Goal: Task Accomplishment & Management: Manage account settings

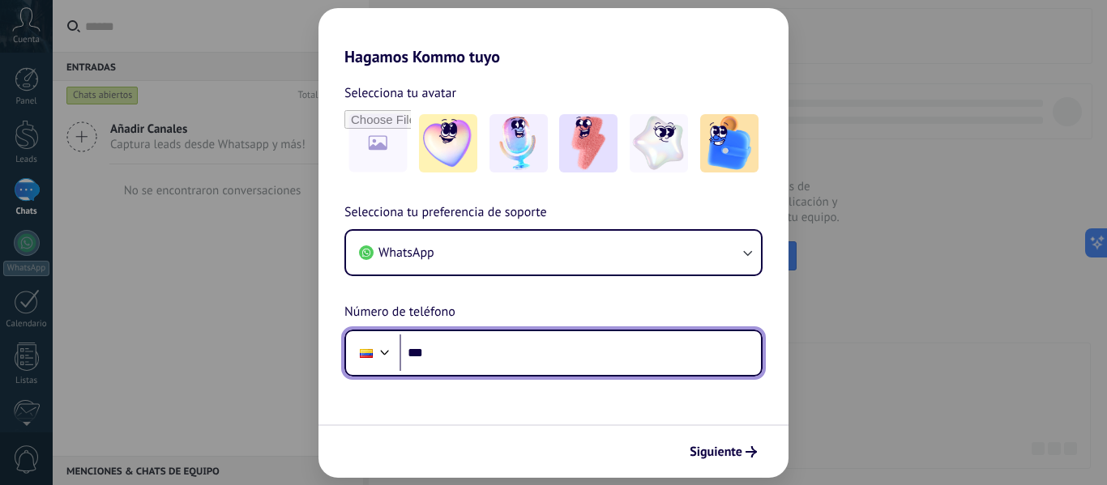
click at [553, 360] on input "***" at bounding box center [580, 353] width 361 height 37
type input "**********"
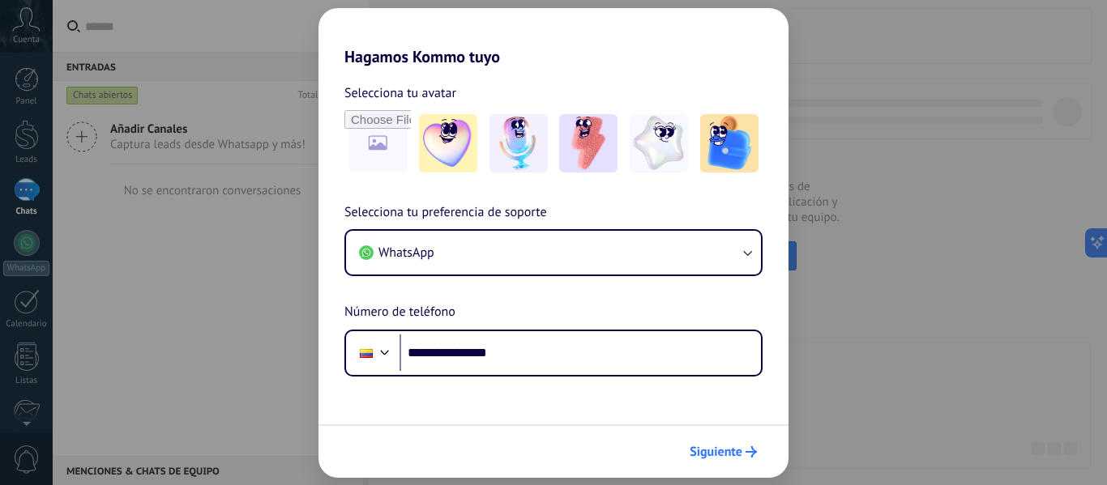
click at [712, 447] on span "Siguiente" at bounding box center [716, 452] width 53 height 11
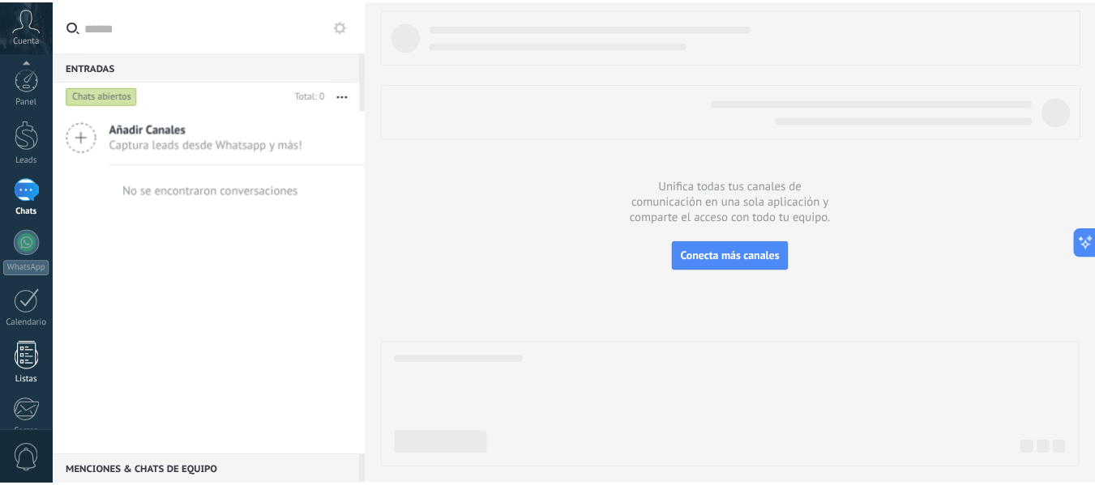
scroll to position [189, 0]
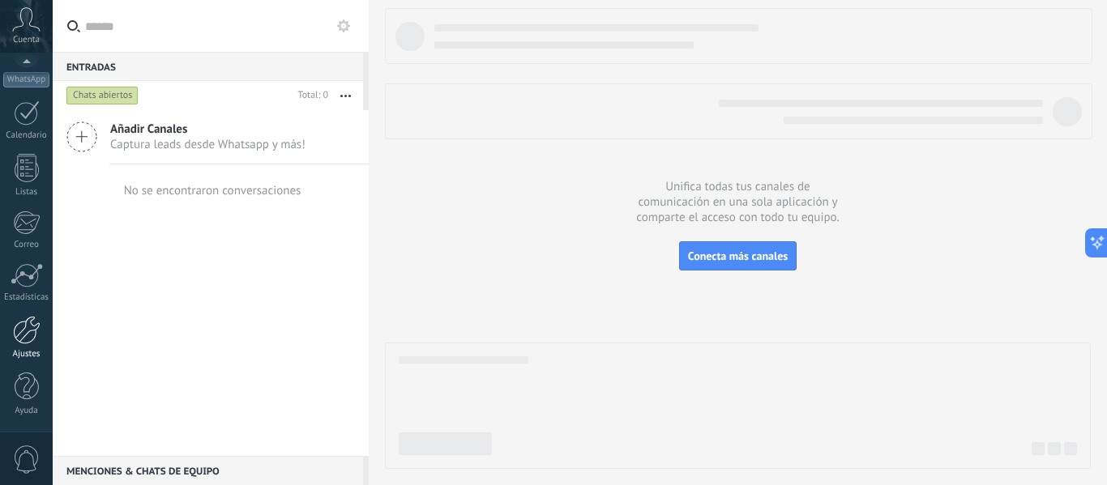
click at [24, 341] on div at bounding box center [27, 330] width 28 height 28
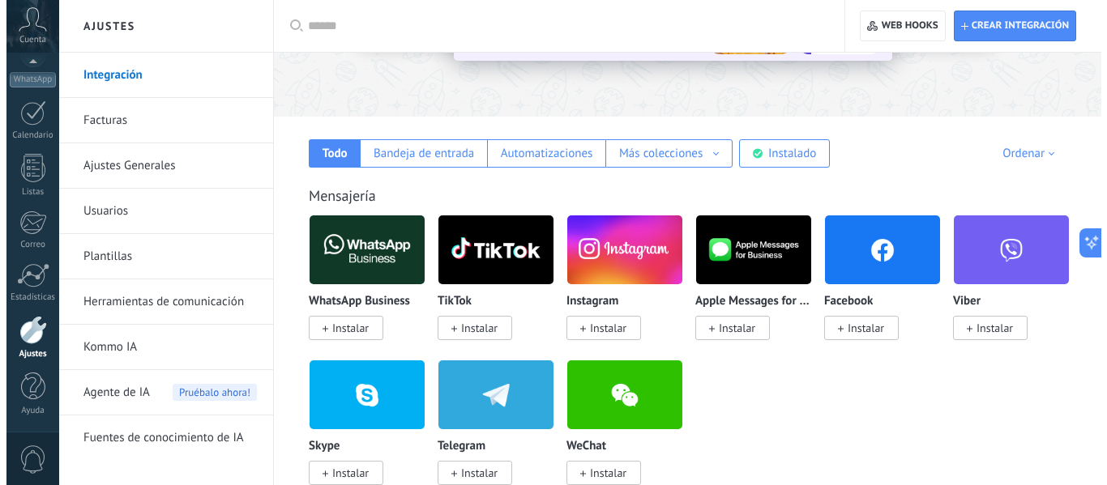
scroll to position [205, 0]
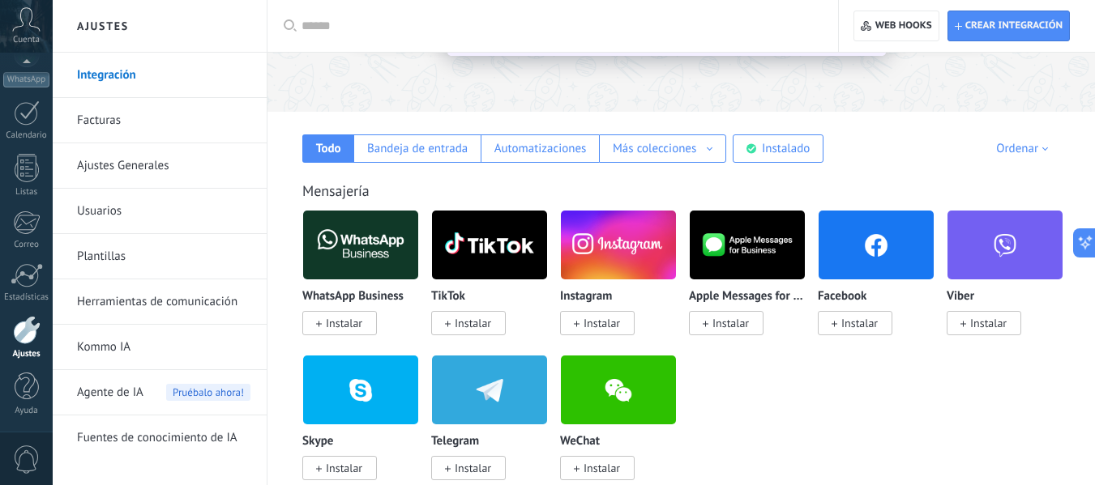
drag, startPoint x: 607, startPoint y: 321, endPoint x: 589, endPoint y: 314, distance: 19.0
click at [589, 314] on span "Instalar" at bounding box center [597, 323] width 75 height 24
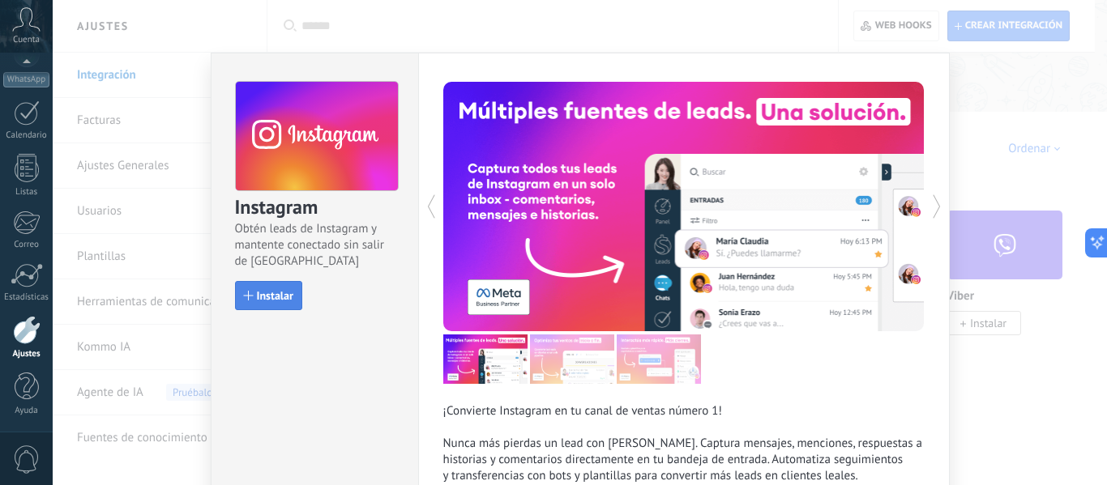
click at [259, 294] on span "Instalar" at bounding box center [275, 295] width 36 height 11
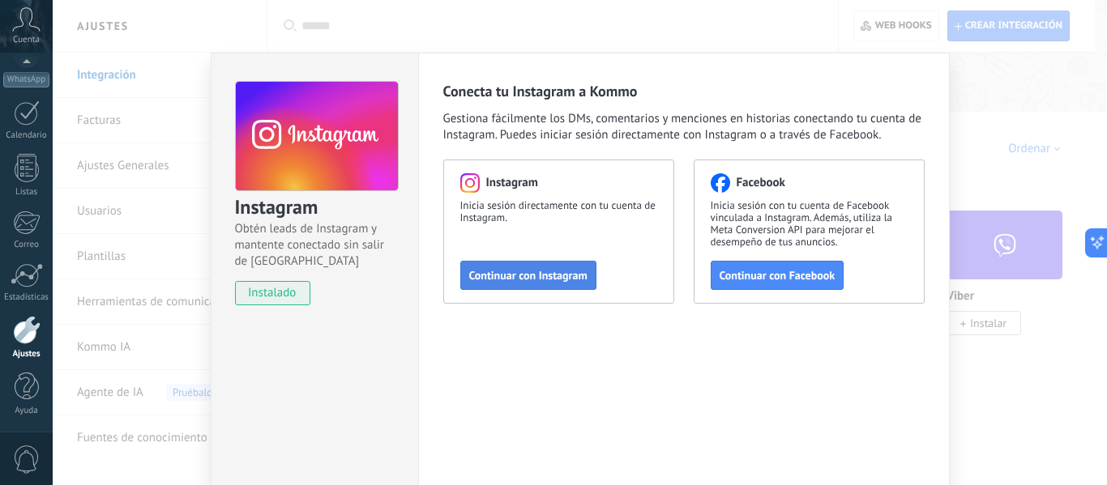
click at [554, 277] on span "Continuar con Instagram" at bounding box center [528, 275] width 118 height 11
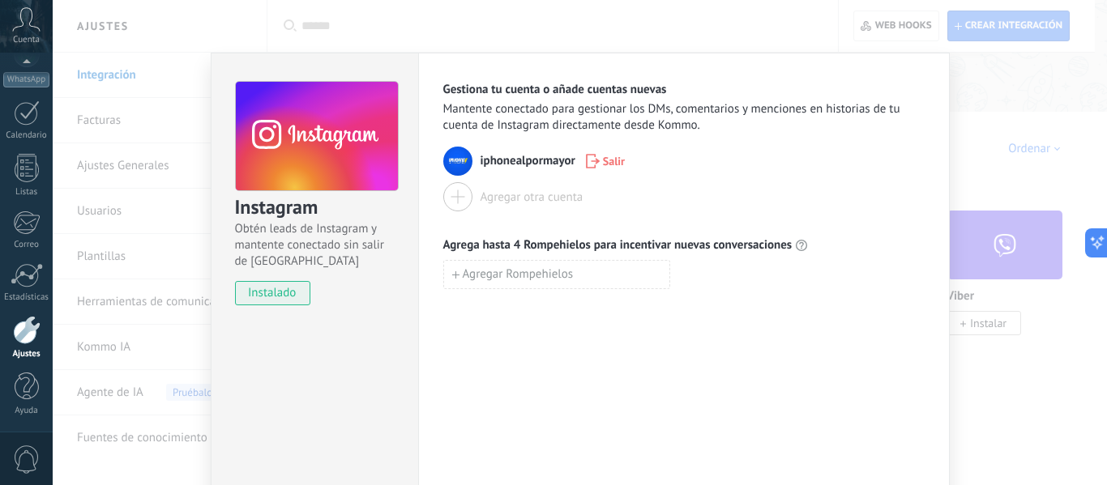
click at [418, 22] on div "Instagram Obtén leads de Instagram y mantente conectado sin salir de Kommo inst…" at bounding box center [580, 242] width 1054 height 485
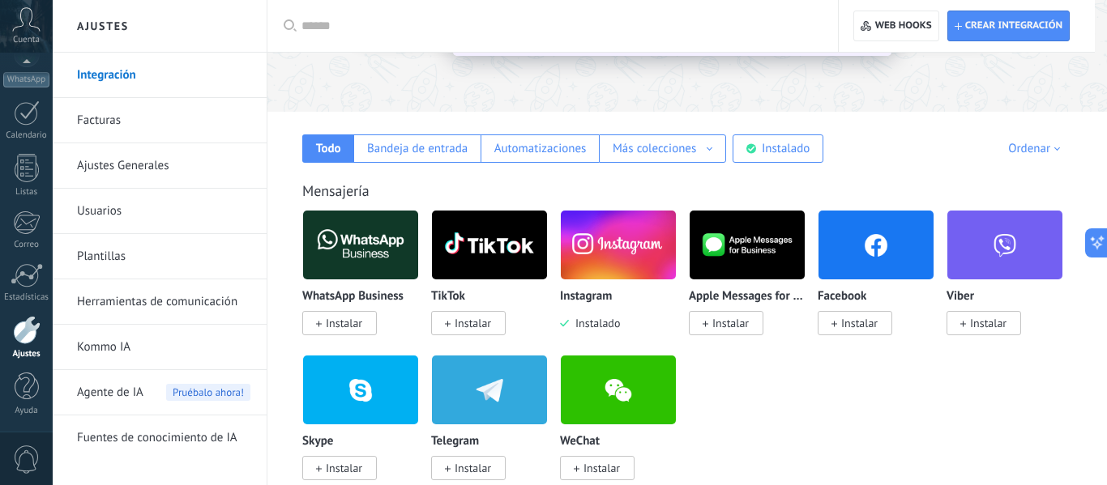
click at [418, 22] on div at bounding box center [580, 242] width 1054 height 485
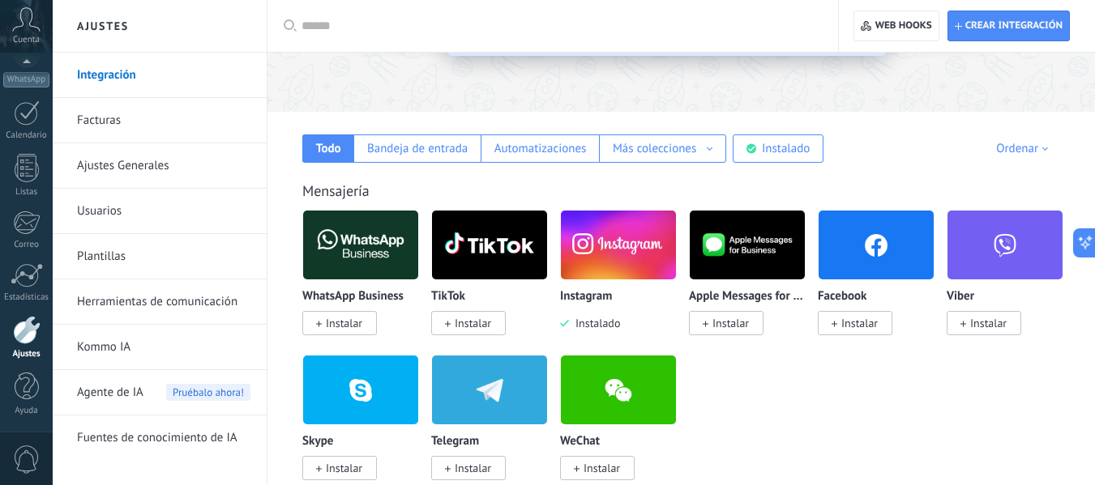
click at [466, 331] on span "Instalar" at bounding box center [473, 323] width 36 height 15
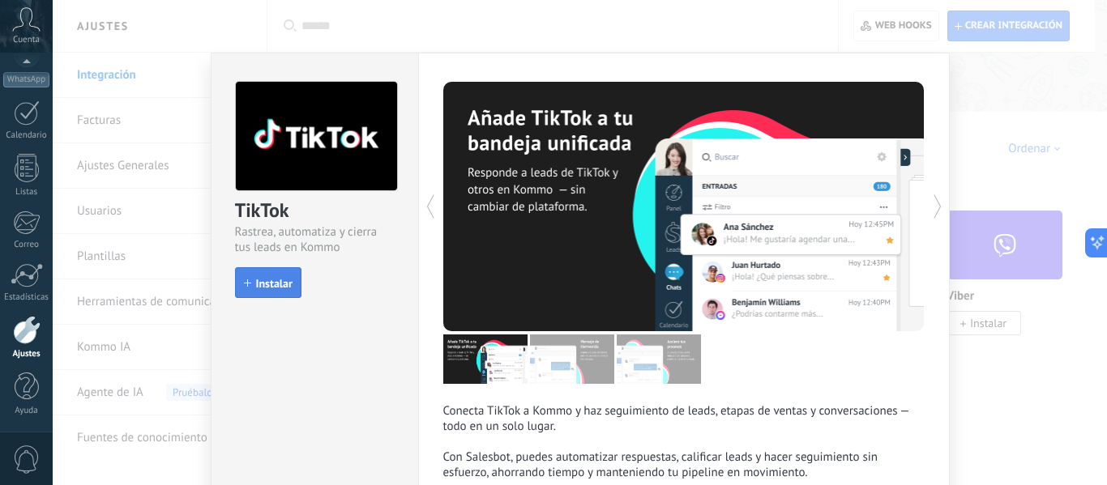
click at [263, 289] on span "Instalar" at bounding box center [274, 283] width 36 height 11
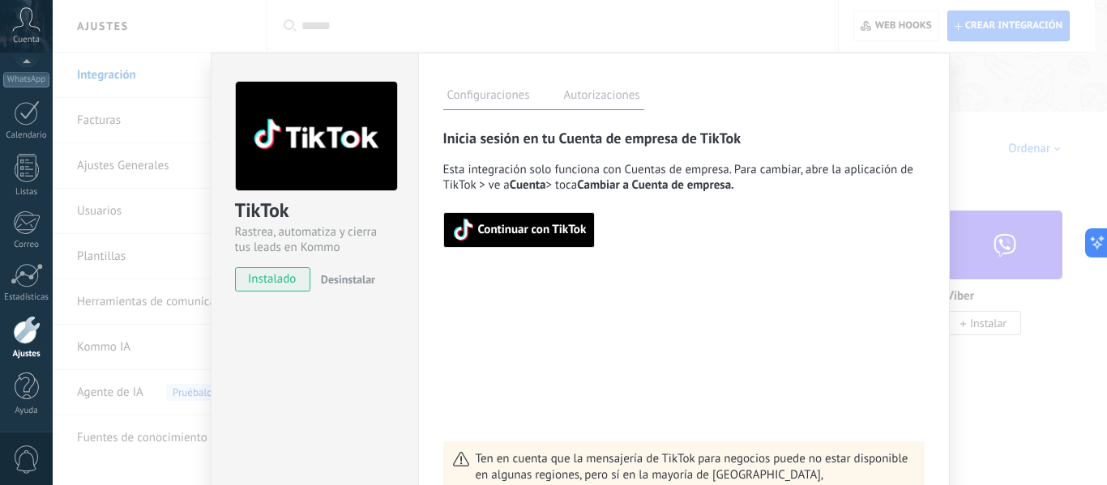
click at [509, 226] on span "Continuar con TikTok" at bounding box center [532, 229] width 109 height 11
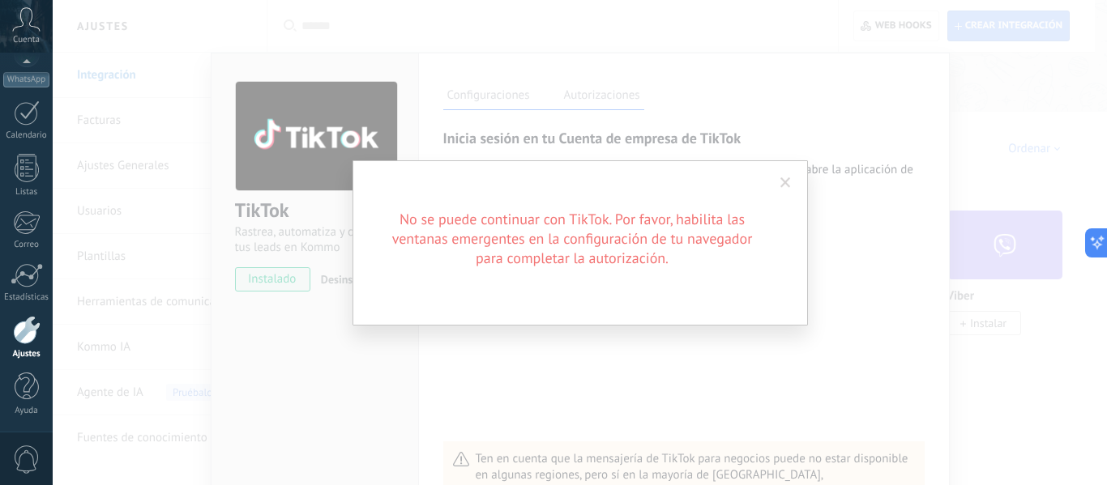
click at [787, 186] on span at bounding box center [785, 182] width 11 height 11
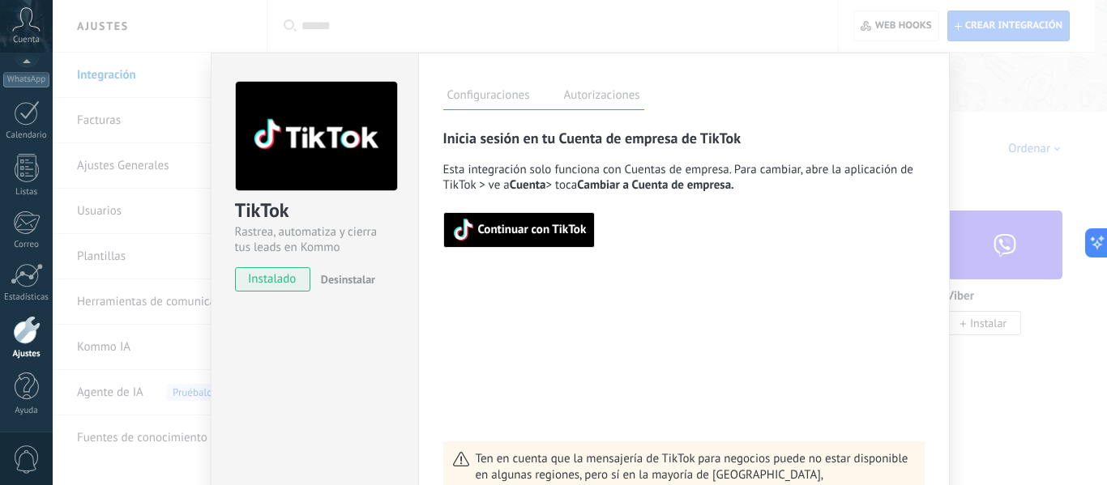
click at [886, 84] on div "Configuraciones Autorizaciones" at bounding box center [683, 96] width 481 height 28
click at [526, 222] on span "Continuar con TikTok" at bounding box center [519, 230] width 135 height 23
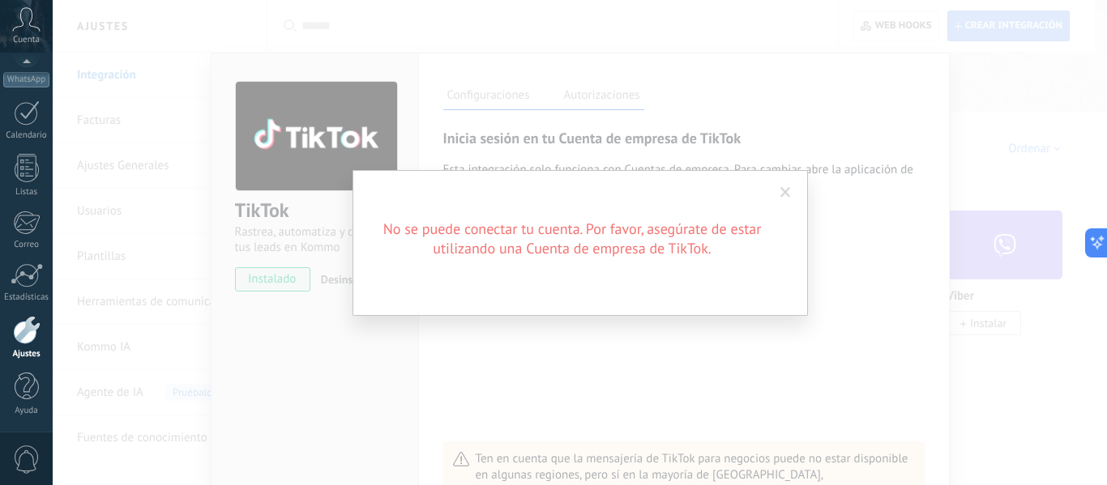
click at [788, 195] on span at bounding box center [785, 192] width 11 height 11
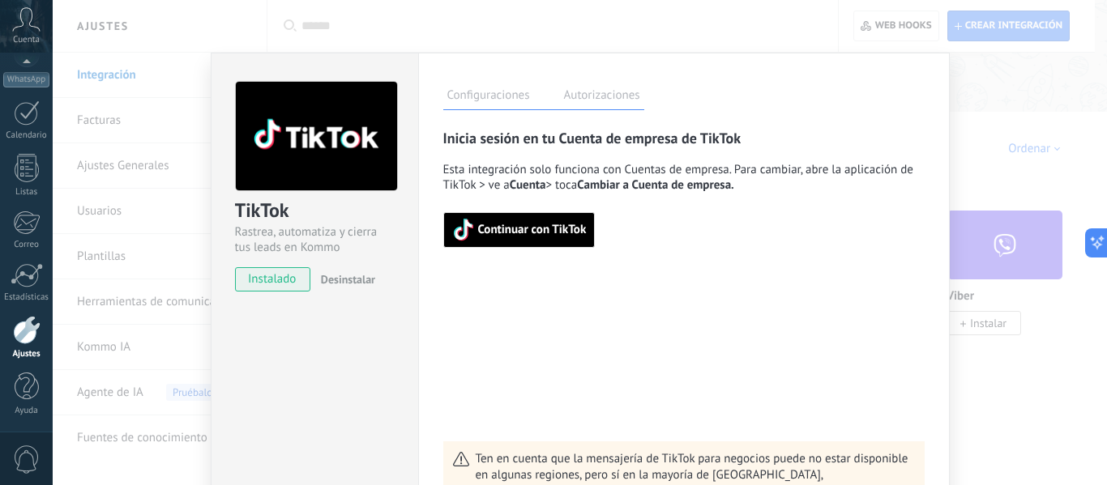
click at [542, 245] on button "Continuar con TikTok" at bounding box center [519, 230] width 152 height 36
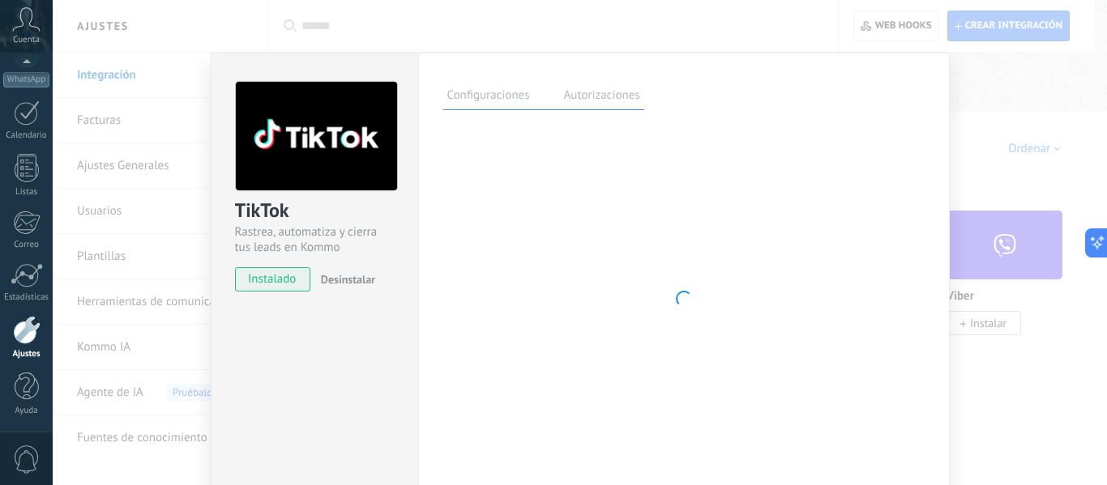
drag, startPoint x: 394, startPoint y: 58, endPoint x: 398, endPoint y: 28, distance: 29.5
click at [398, 28] on div "TikTok Rastrea, automatiza y cierra tus leads en Kommo instalado Desinstalar Co…" at bounding box center [580, 242] width 1054 height 485
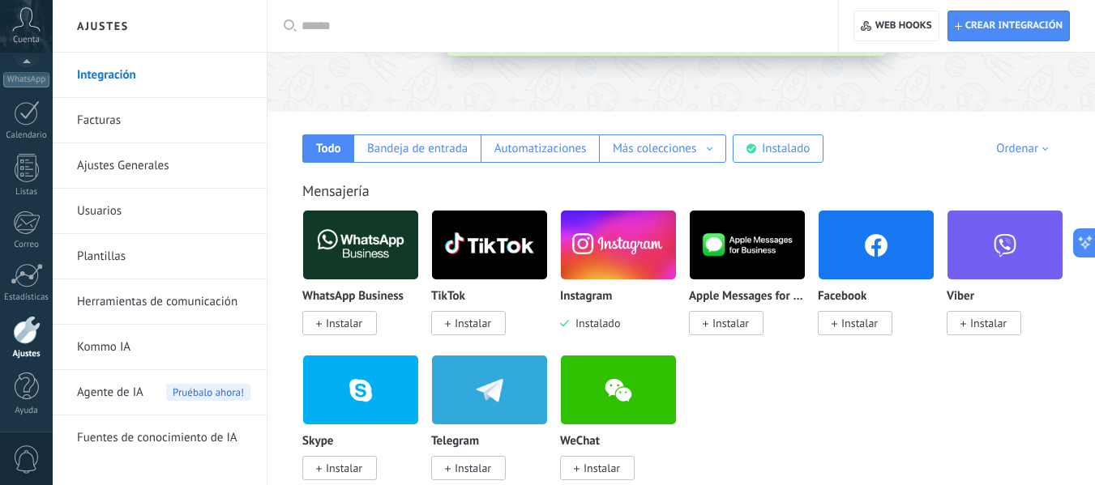
click at [498, 253] on img at bounding box center [489, 245] width 115 height 79
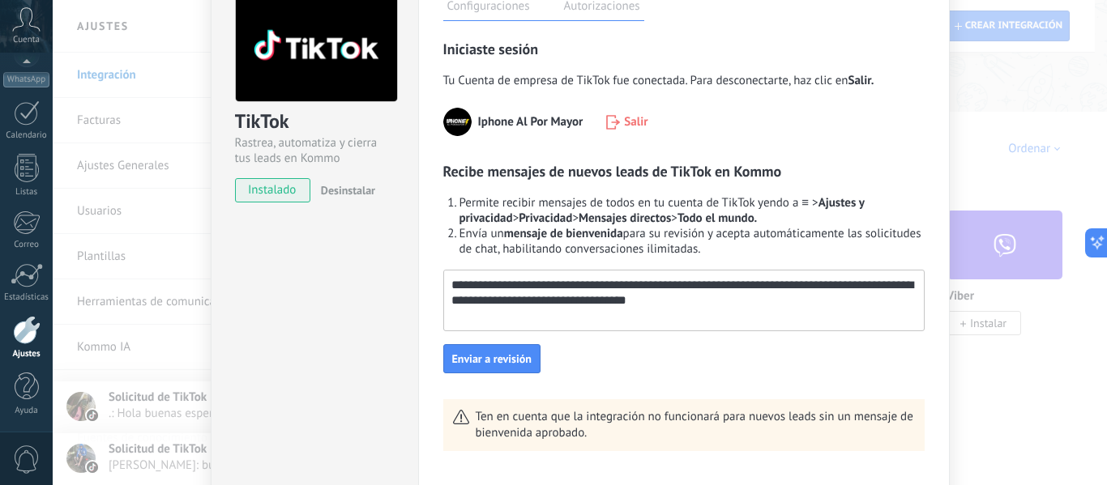
scroll to position [103, 0]
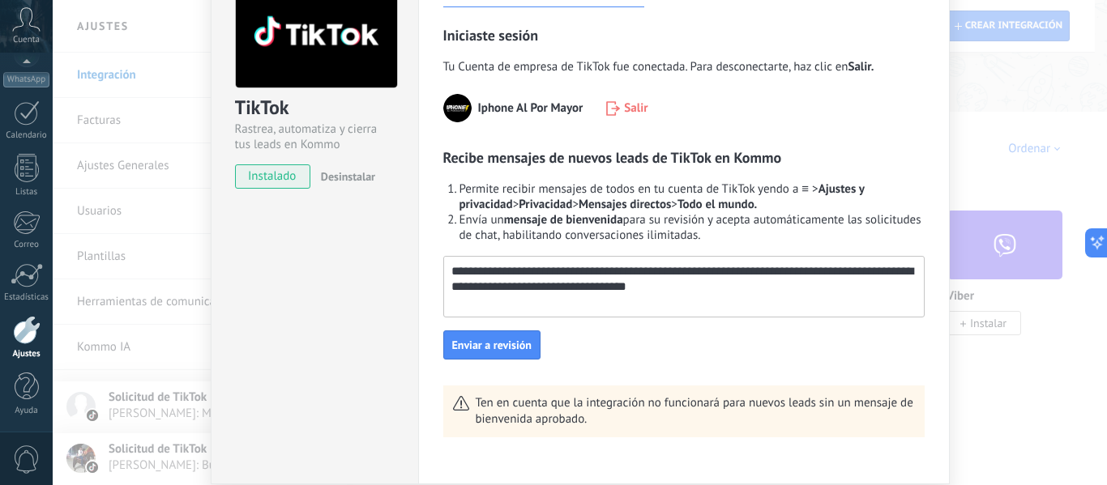
click at [694, 291] on textarea "**********" at bounding box center [682, 279] width 476 height 45
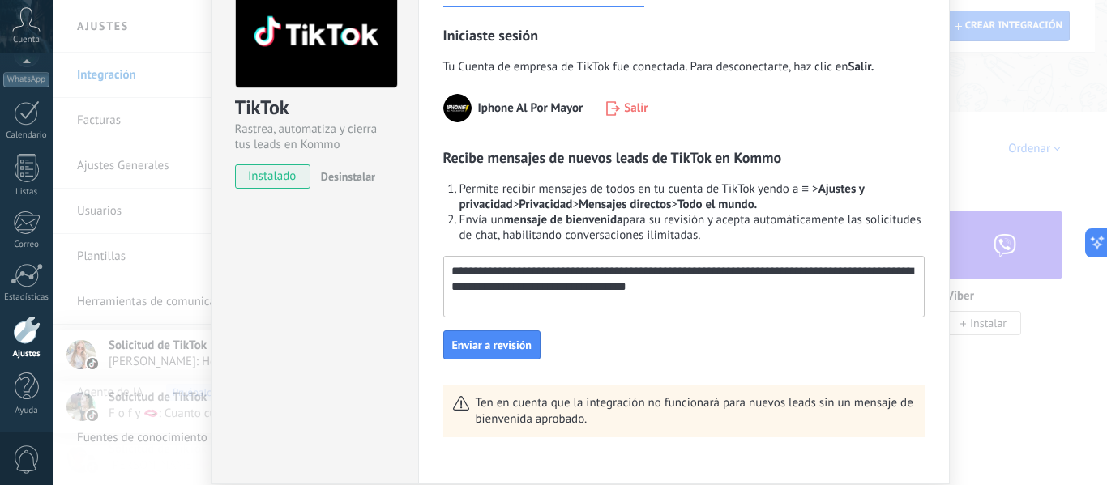
click at [526, 293] on textarea "**********" at bounding box center [682, 279] width 476 height 45
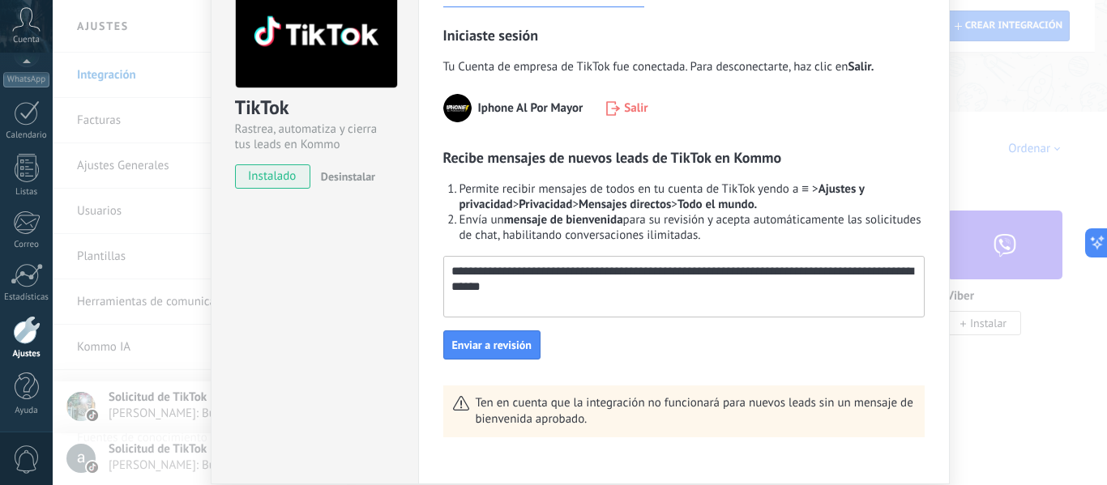
click at [516, 284] on textarea "**********" at bounding box center [682, 279] width 476 height 45
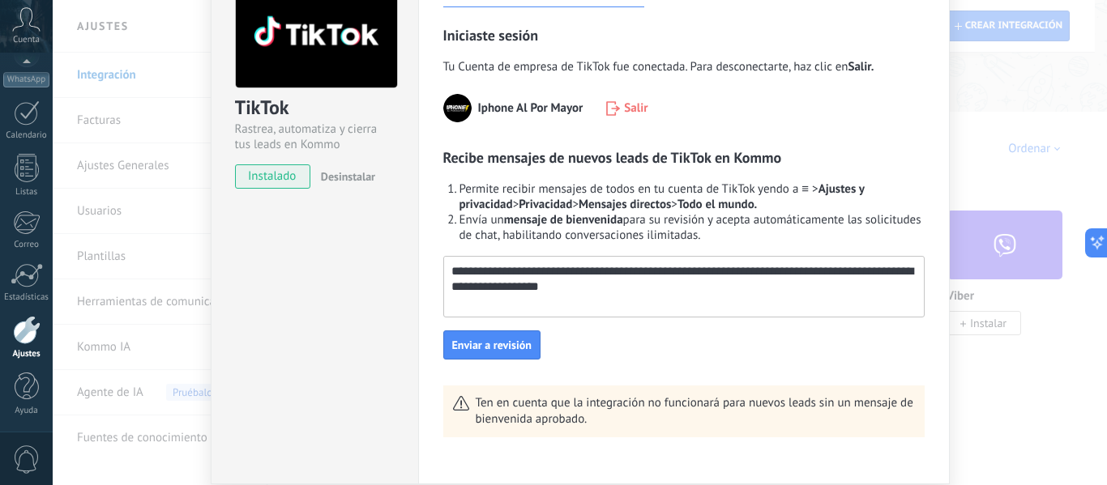
click at [651, 272] on textarea "**********" at bounding box center [682, 279] width 476 height 45
type textarea "**********"
click at [506, 346] on span "Enviar a revisión" at bounding box center [491, 345] width 79 height 11
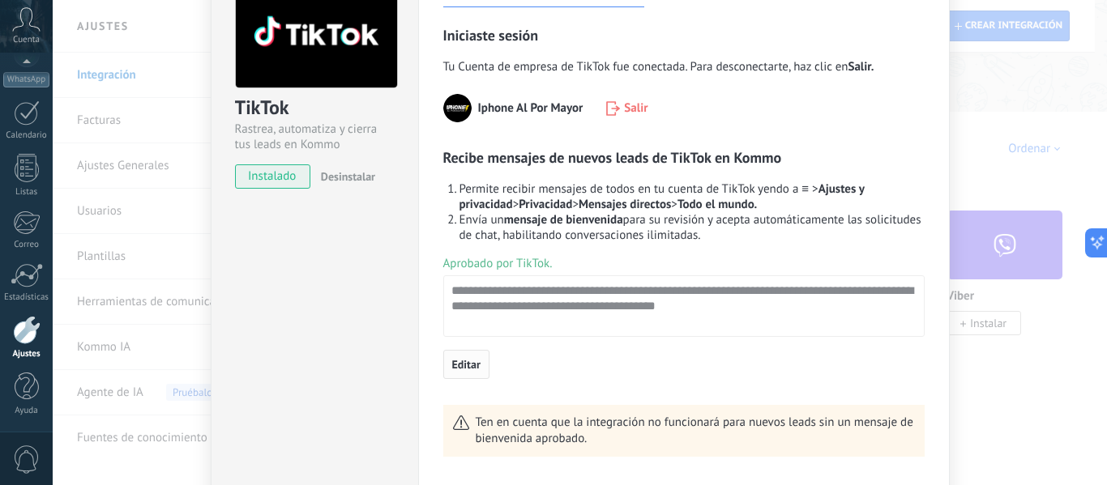
click at [468, 362] on span "Editar" at bounding box center [466, 364] width 28 height 11
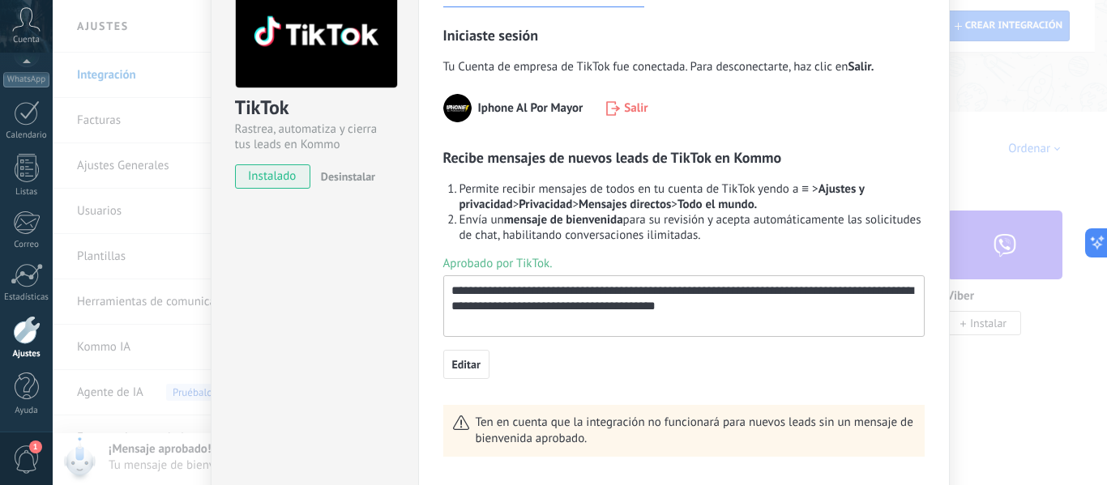
click at [683, 285] on textarea "**********" at bounding box center [682, 298] width 476 height 45
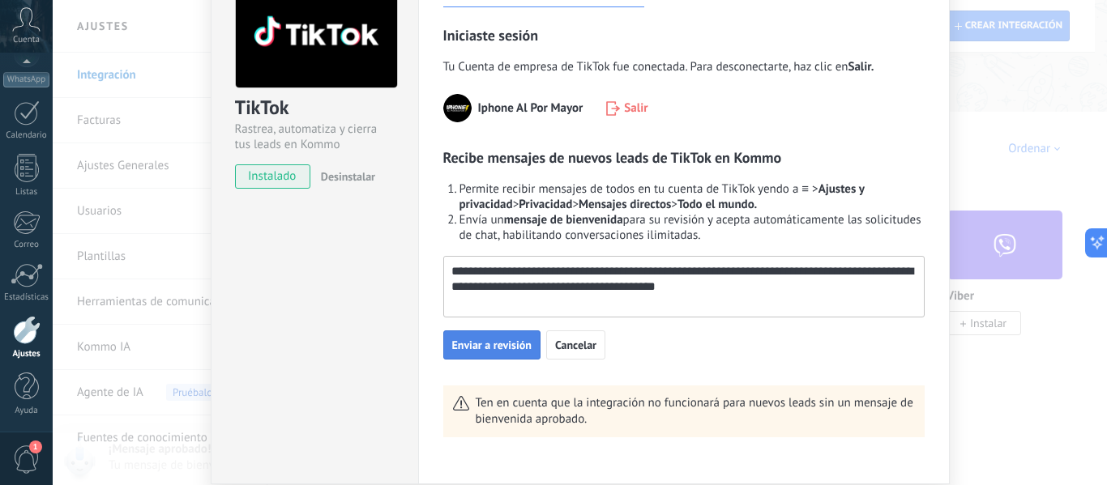
type textarea "**********"
click at [478, 349] on span "Enviar a revisión" at bounding box center [491, 345] width 79 height 11
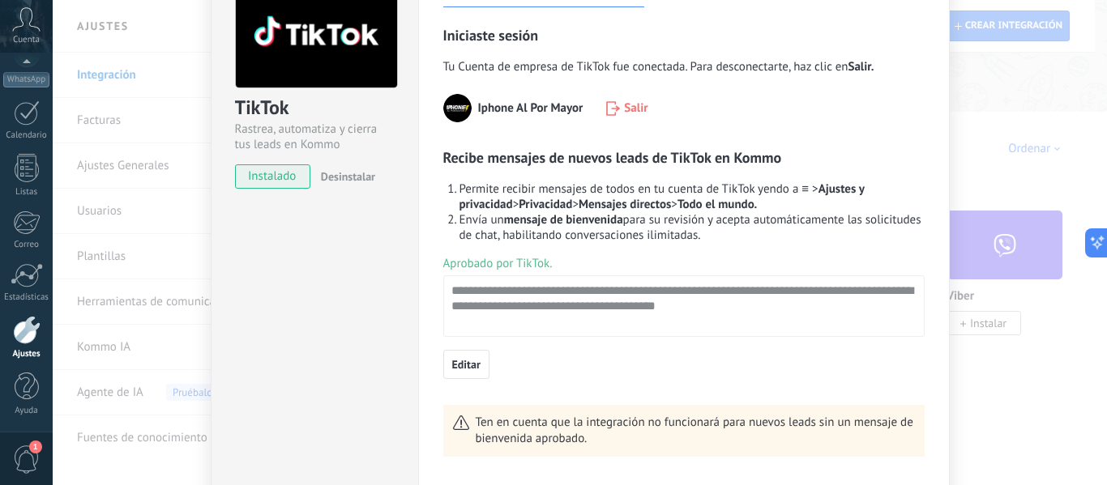
scroll to position [0, 0]
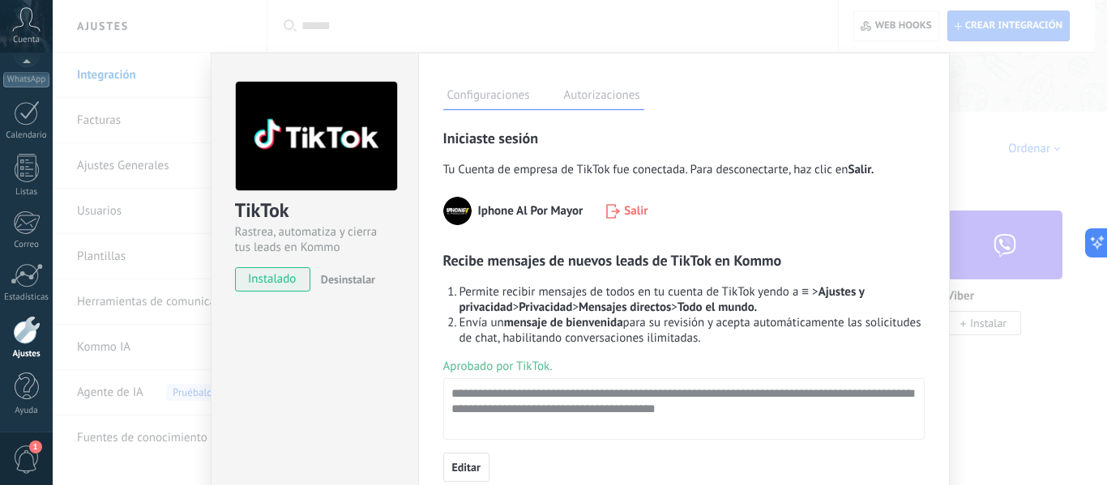
click at [529, 24] on div "TikTok Rastrea, automatiza y cierra tus leads en Kommo instalado Desinstalar Co…" at bounding box center [580, 242] width 1054 height 485
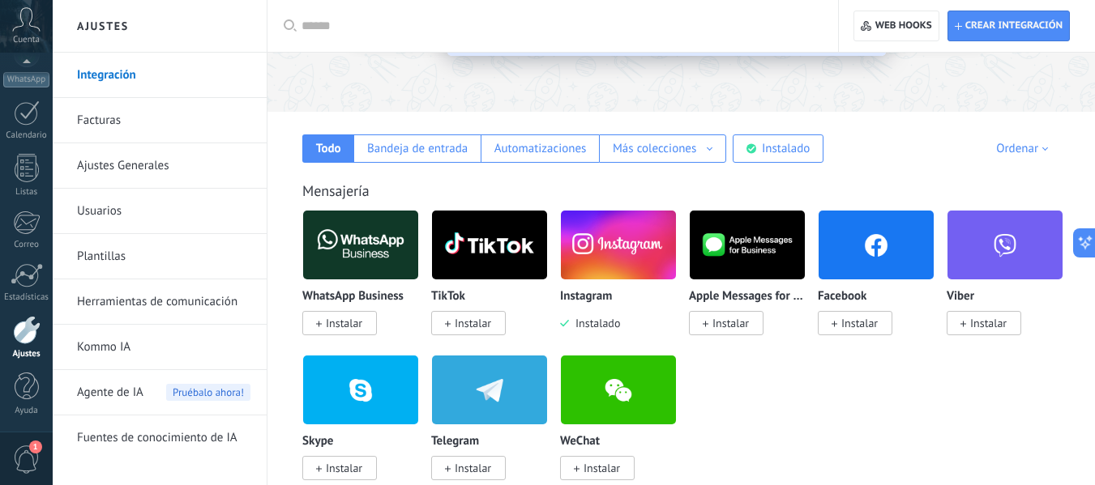
click at [338, 320] on span "Instalar" at bounding box center [344, 323] width 36 height 15
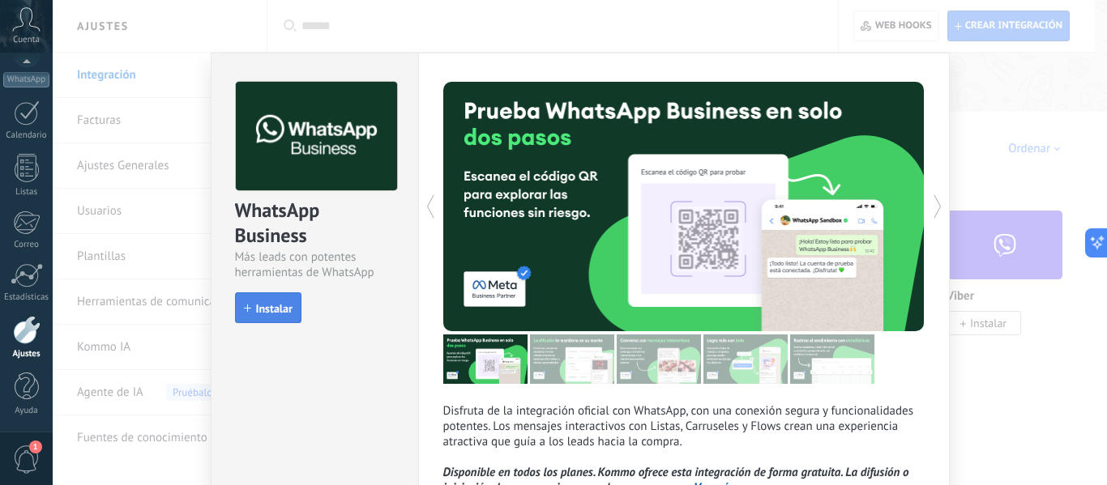
click at [284, 316] on button "Instalar" at bounding box center [268, 308] width 66 height 31
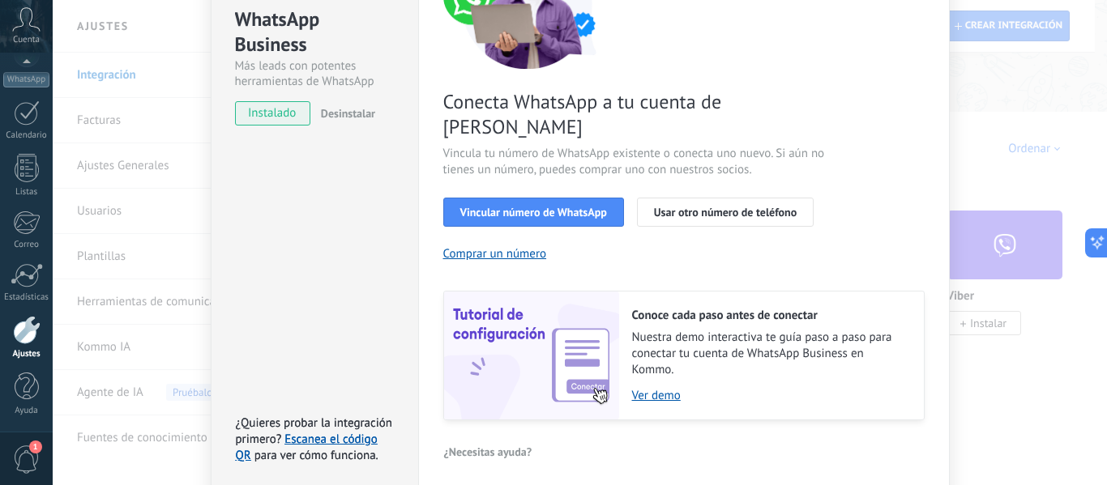
scroll to position [234, 0]
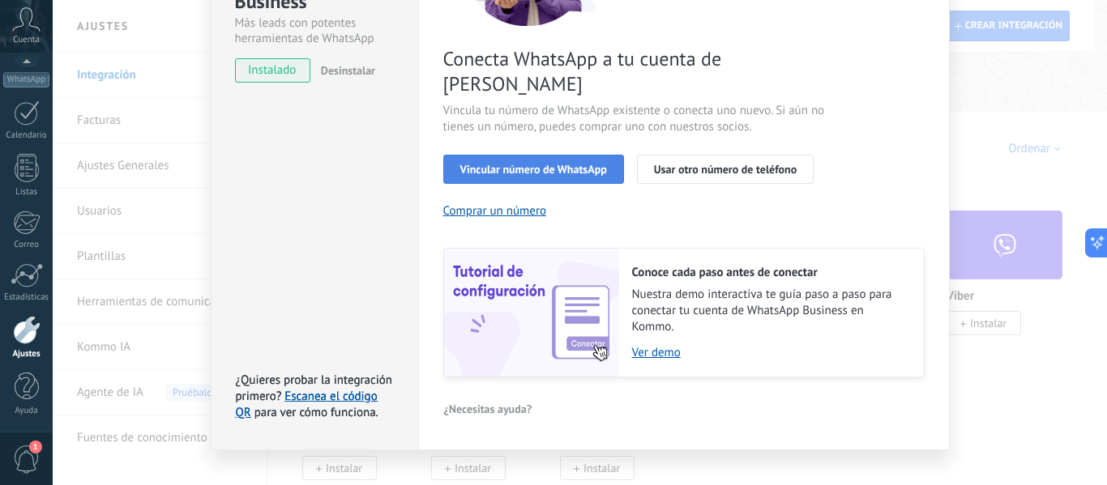
click at [500, 164] on span "Vincular número de WhatsApp" at bounding box center [533, 169] width 147 height 11
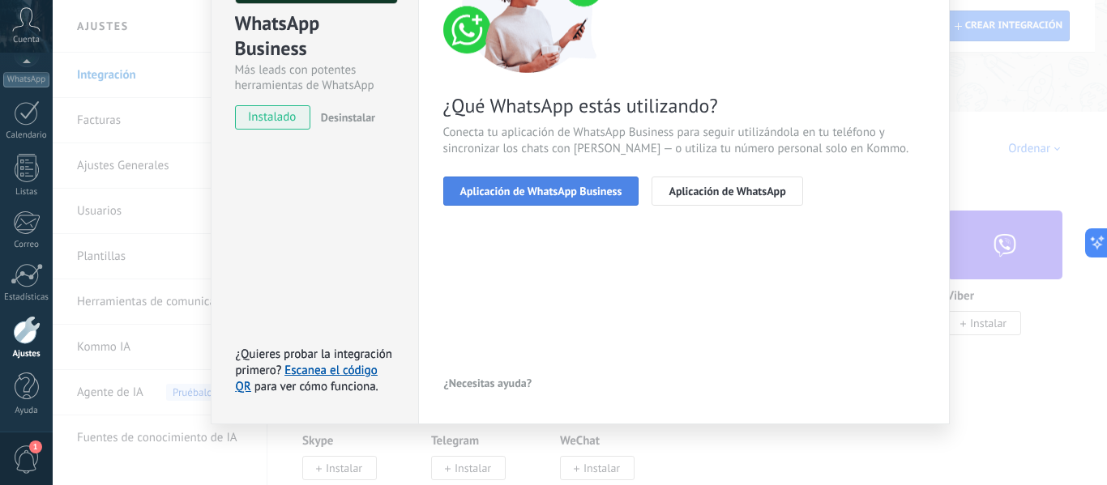
click at [562, 200] on button "Aplicación de WhatsApp Business" at bounding box center [541, 191] width 196 height 29
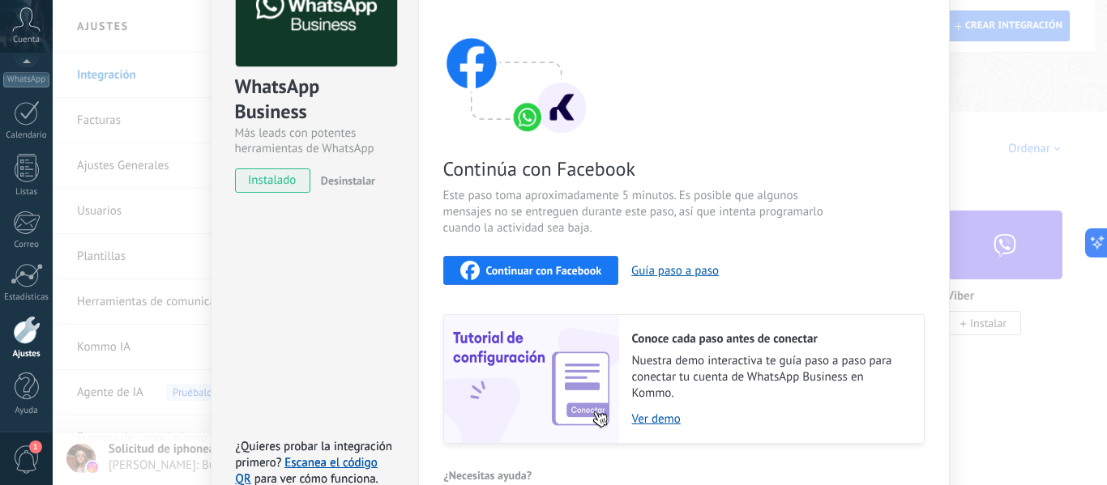
scroll to position [216, 0]
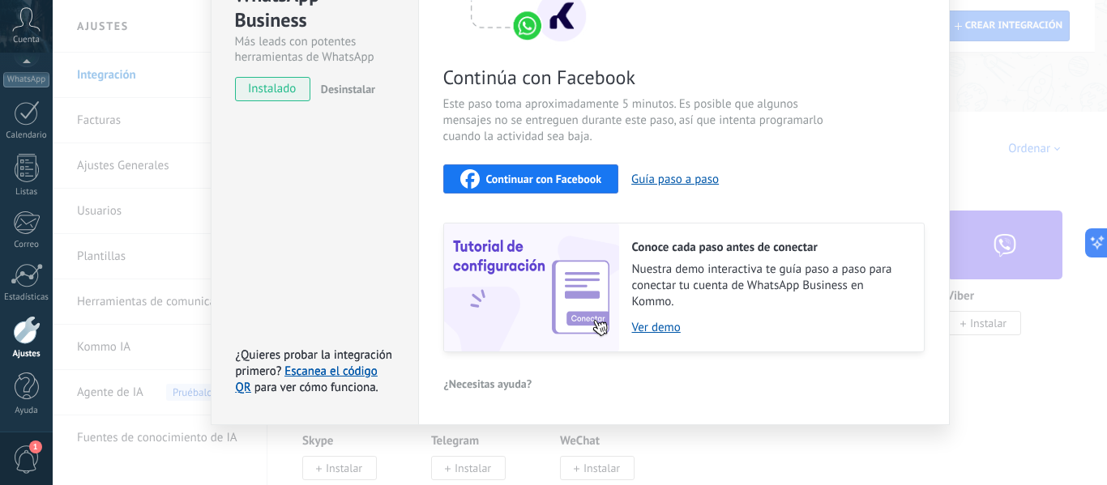
click at [559, 183] on span "Continuar con Facebook" at bounding box center [544, 178] width 116 height 11
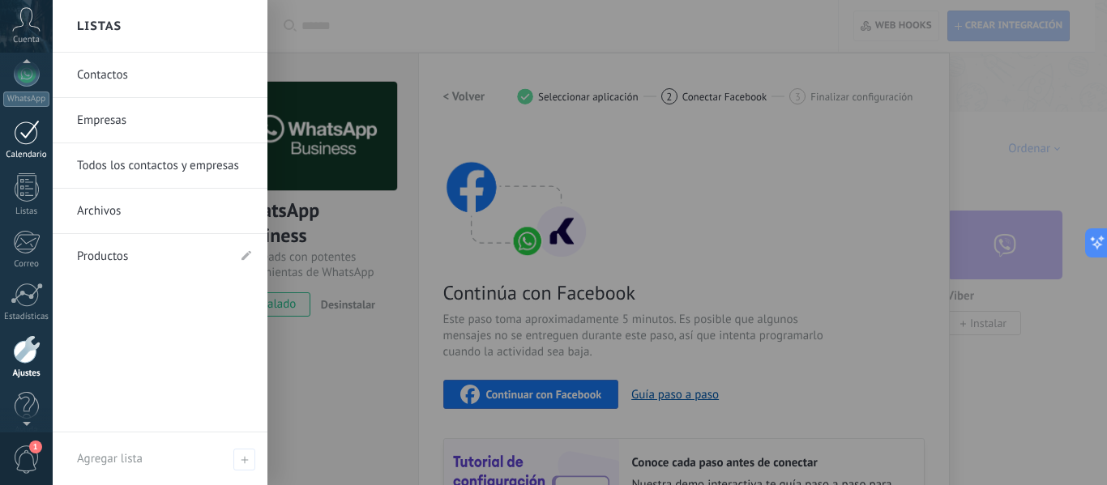
scroll to position [0, 0]
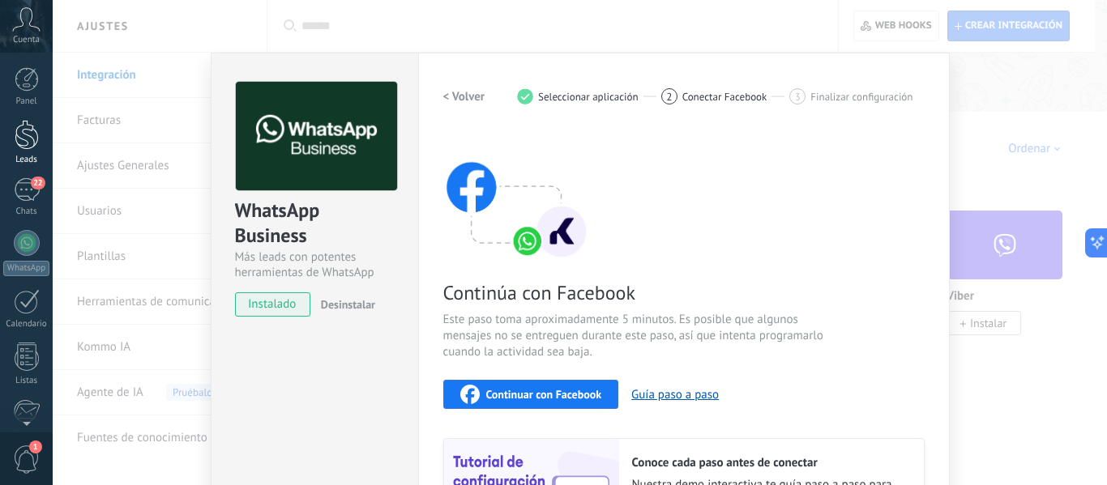
click at [22, 136] on div at bounding box center [27, 135] width 24 height 30
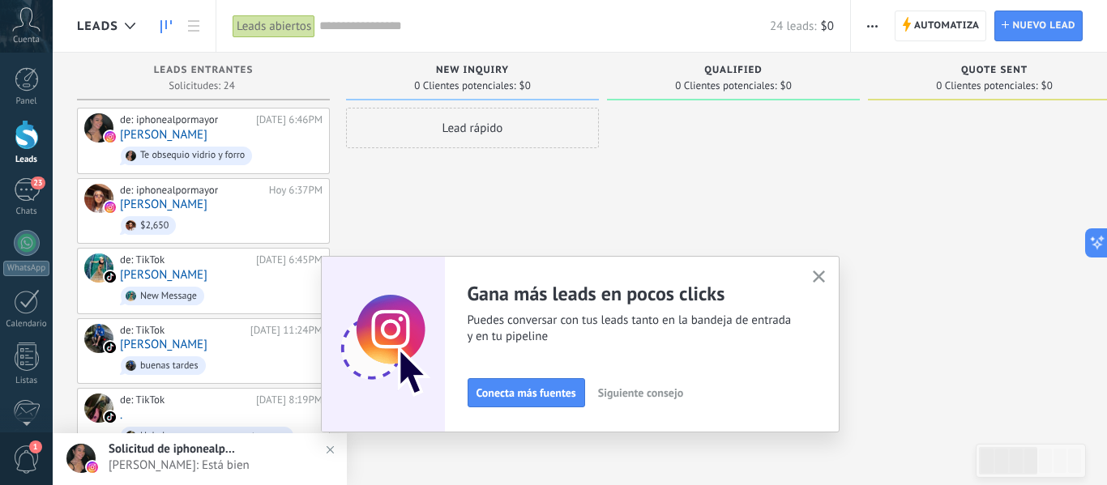
click at [814, 271] on button "button" at bounding box center [819, 278] width 20 height 22
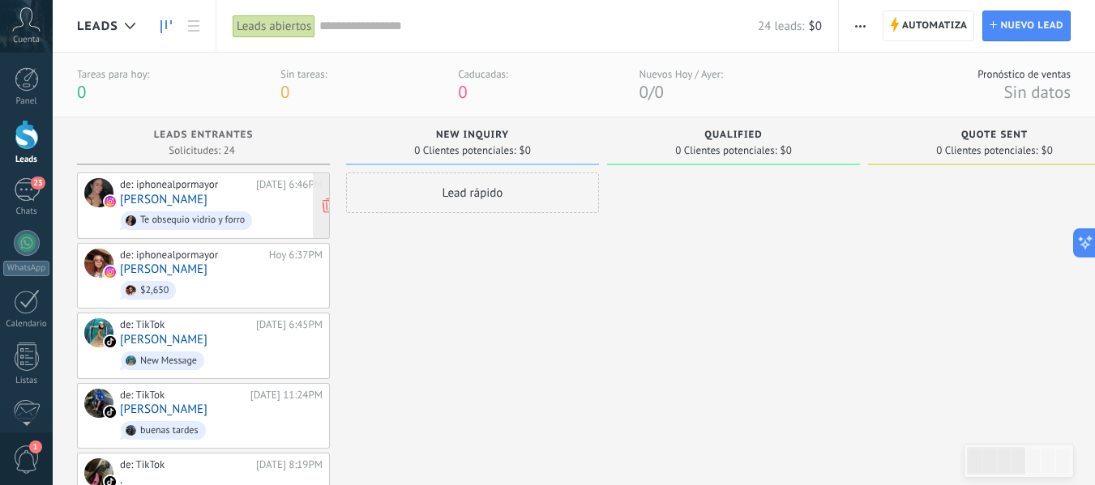
click at [190, 205] on div "de: iphonealpormayor [DATE] 6:46PM [PERSON_NAME] Te obsequio vidrio y forro" at bounding box center [221, 205] width 203 height 55
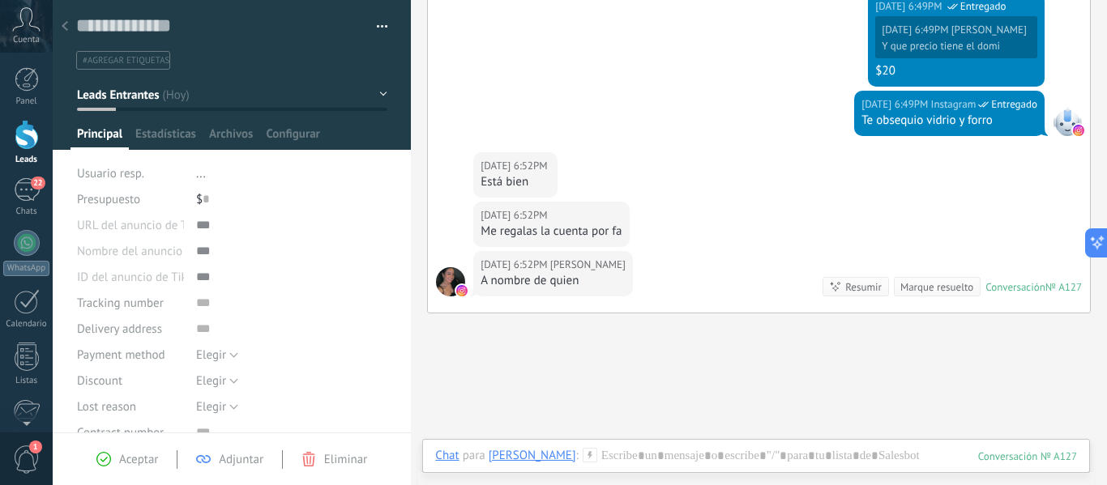
scroll to position [887, 0]
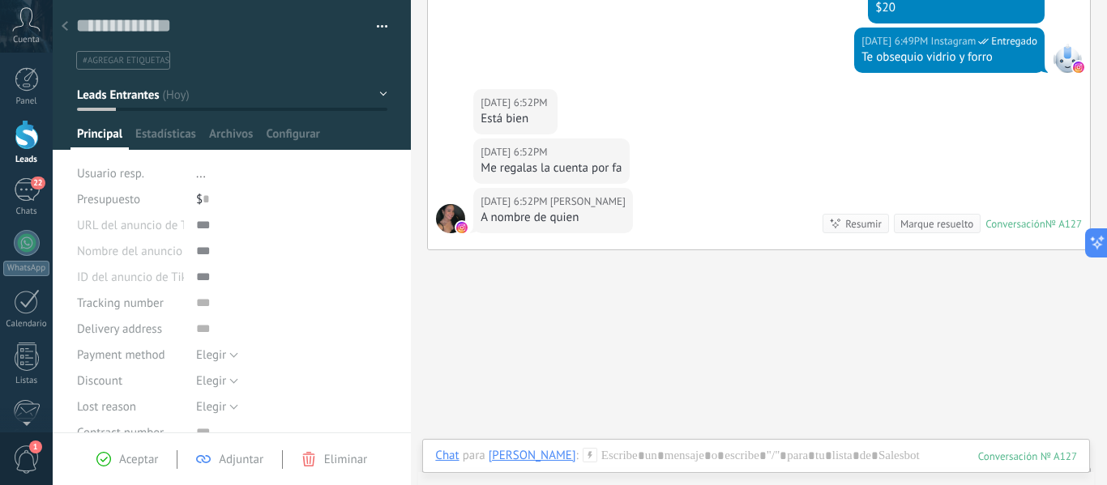
click at [640, 449] on div at bounding box center [756, 472] width 642 height 49
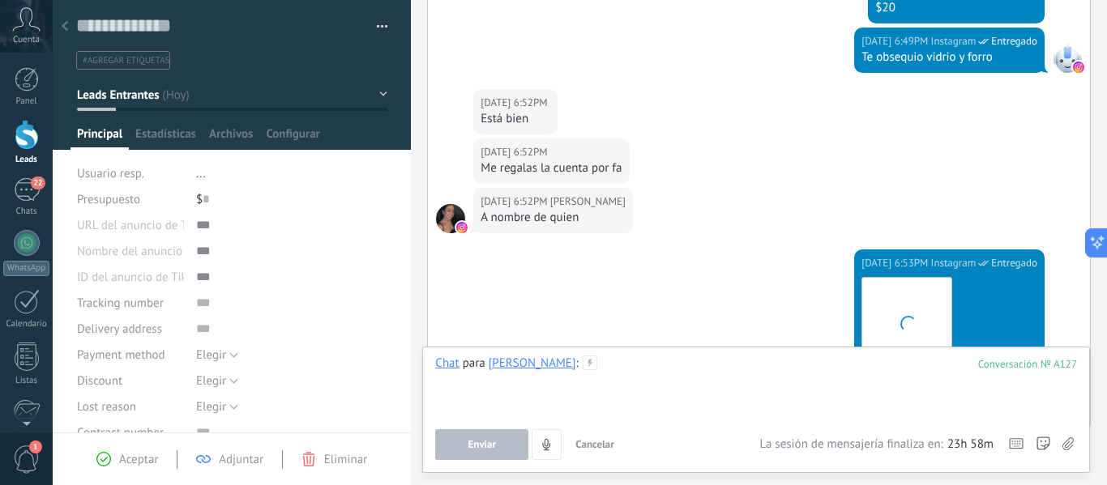
scroll to position [1066, 0]
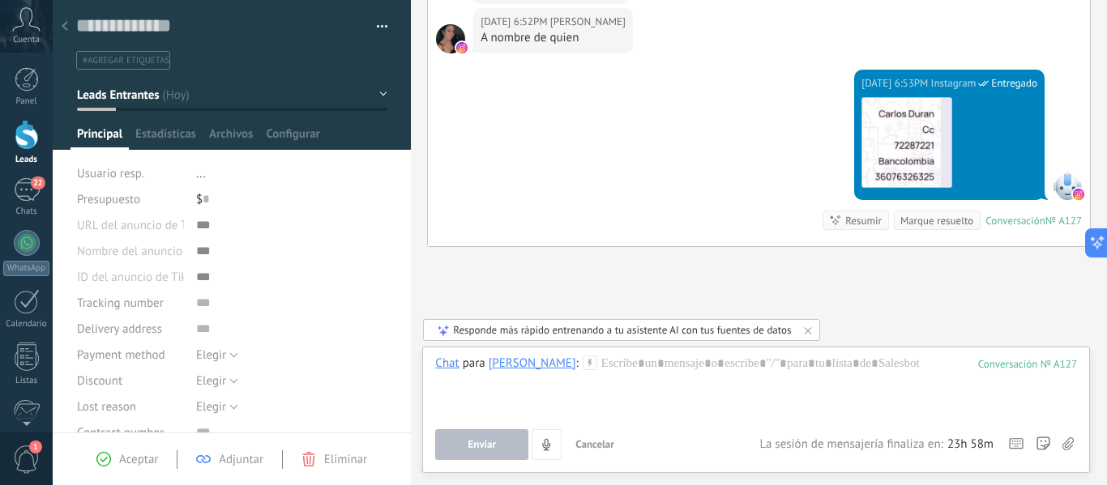
click at [568, 327] on div "Responde más rápido entrenando a tu asistente AI con tus fuentes de datos" at bounding box center [622, 330] width 338 height 14
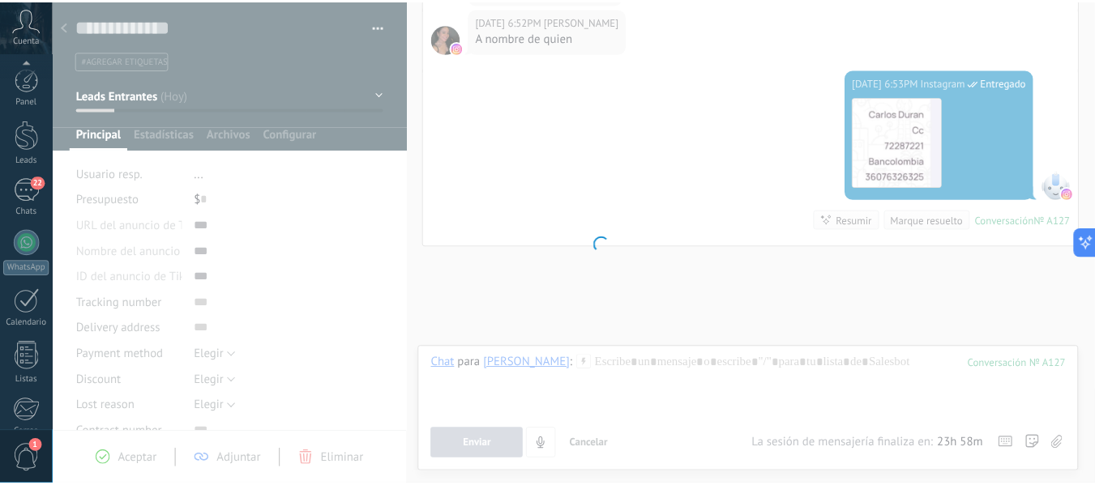
scroll to position [189, 0]
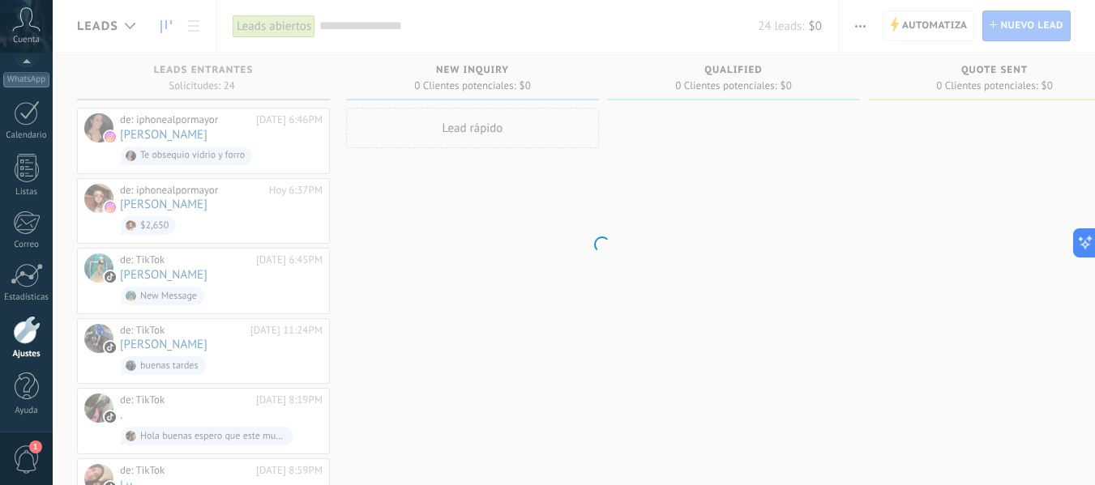
click at [451, 272] on body ".abccls-1,.abccls-2{fill-rule:evenodd}.abccls-2{fill:#fff} .abfcls-1{fill:none}…" at bounding box center [547, 242] width 1095 height 485
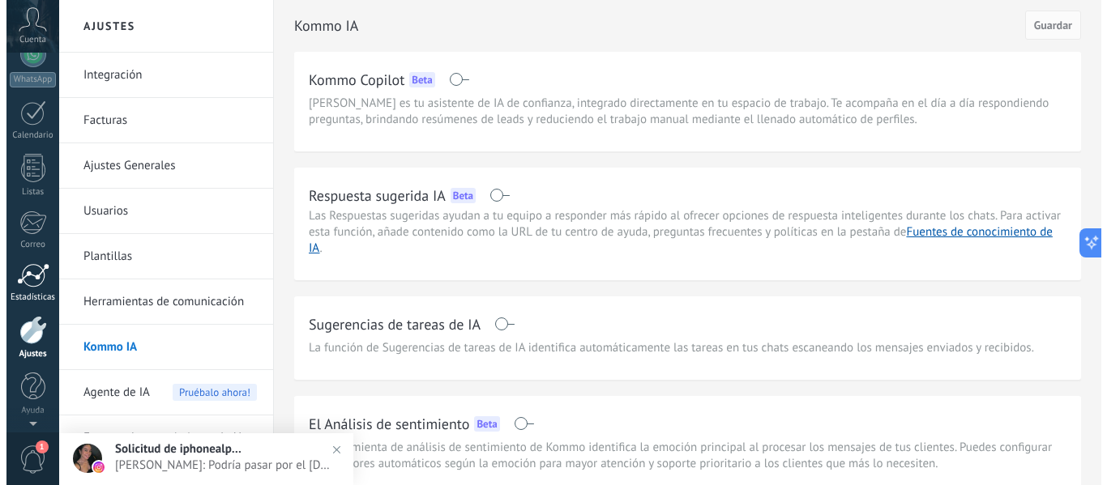
scroll to position [0, 0]
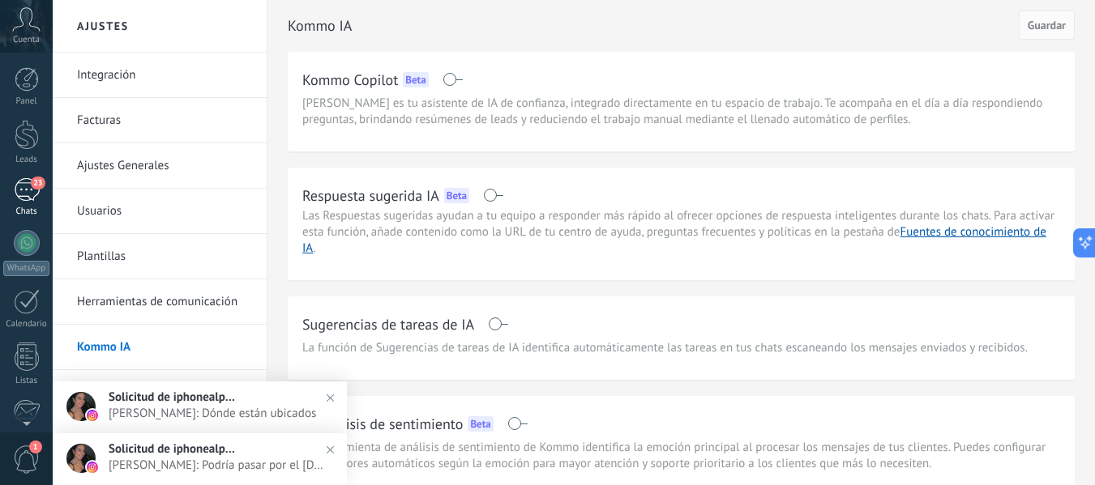
click at [21, 190] on div "23" at bounding box center [27, 190] width 26 height 24
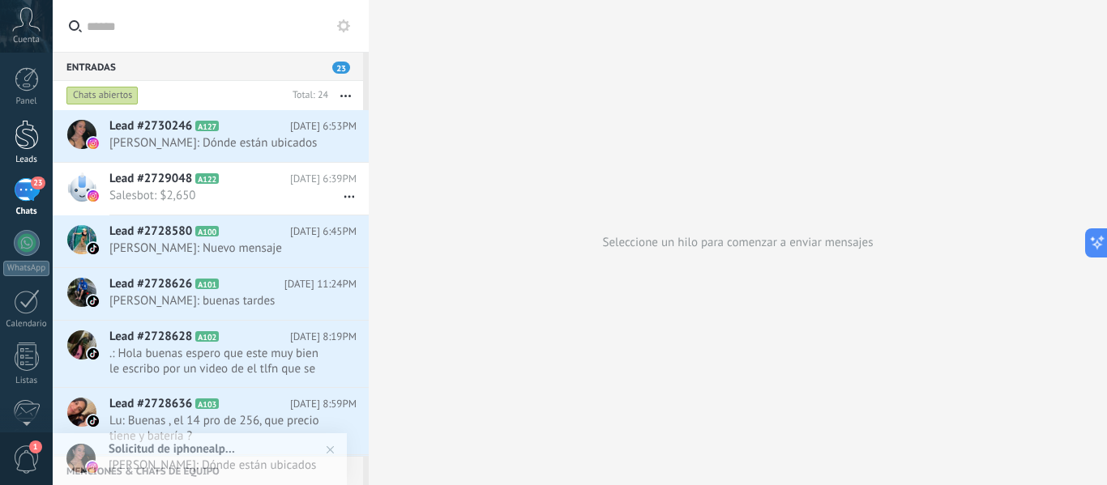
click at [37, 142] on div at bounding box center [27, 135] width 24 height 30
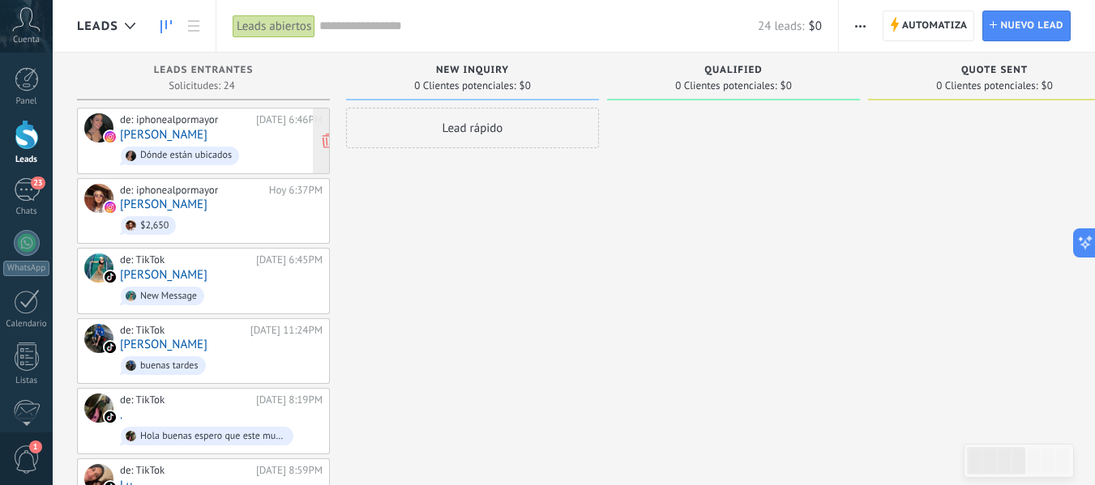
click at [186, 133] on div "de: iphonealpormayor [DATE] 6:46PM [PERSON_NAME] están ubicados" at bounding box center [221, 140] width 203 height 55
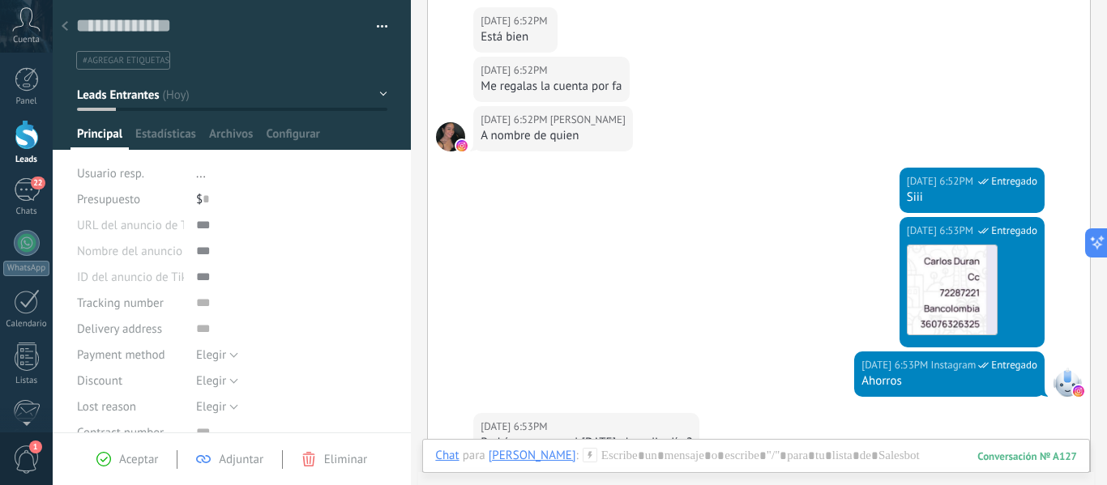
scroll to position [1099, 0]
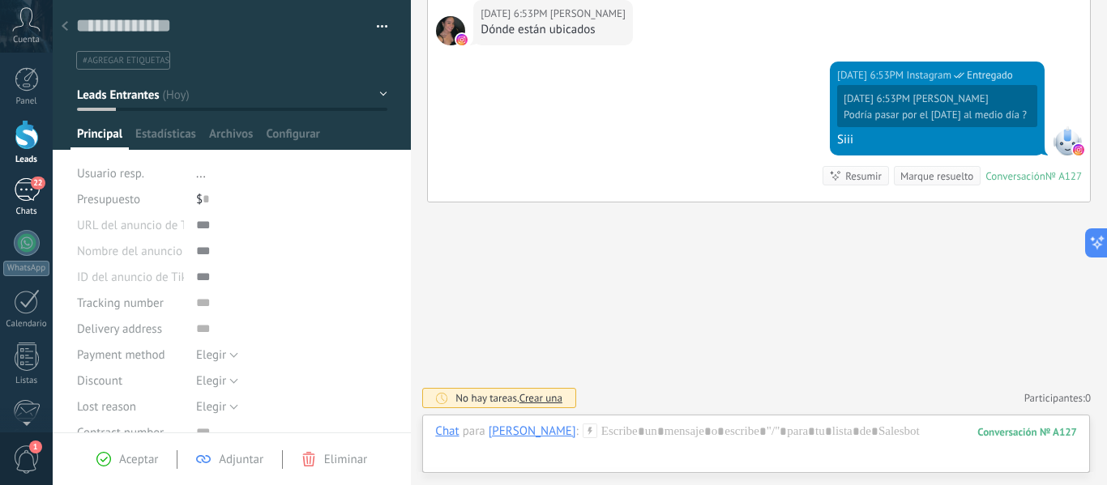
click at [30, 186] on div "22" at bounding box center [27, 190] width 26 height 24
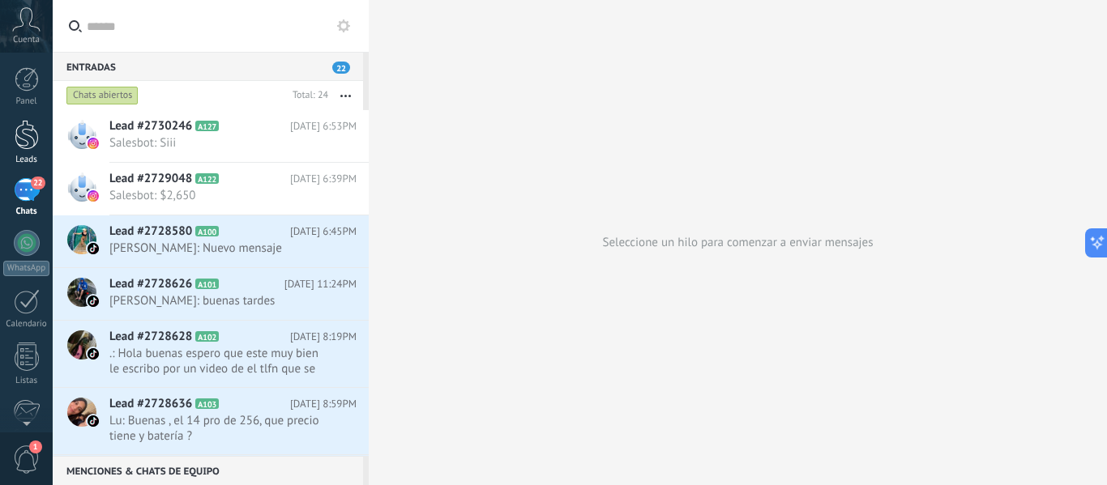
click at [23, 139] on div at bounding box center [27, 135] width 24 height 30
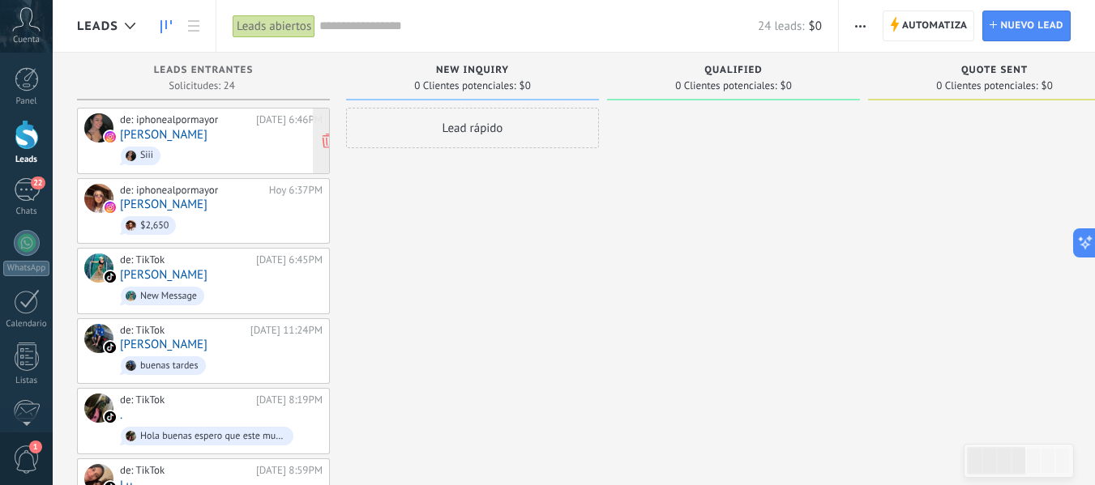
click at [180, 151] on span "Siii" at bounding box center [221, 155] width 203 height 25
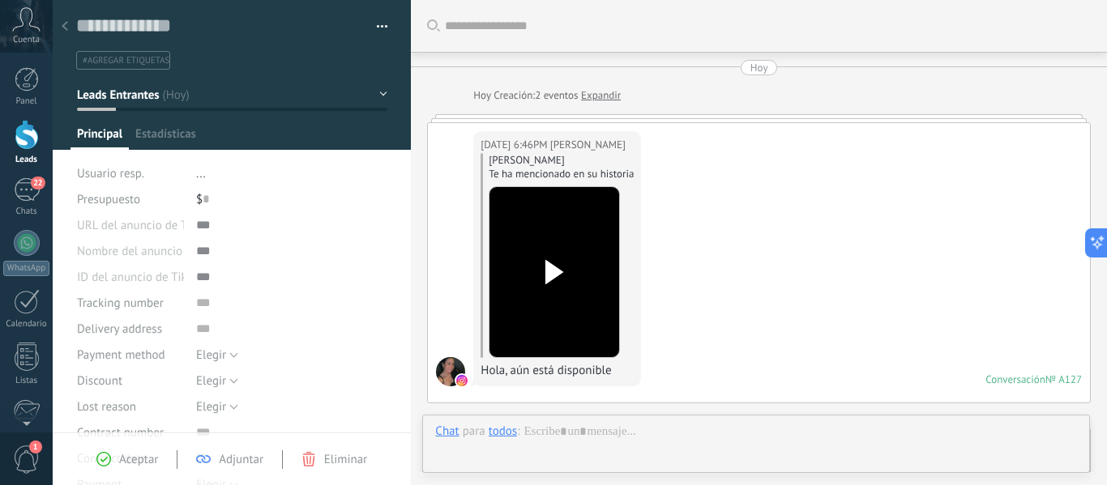
type textarea "**********"
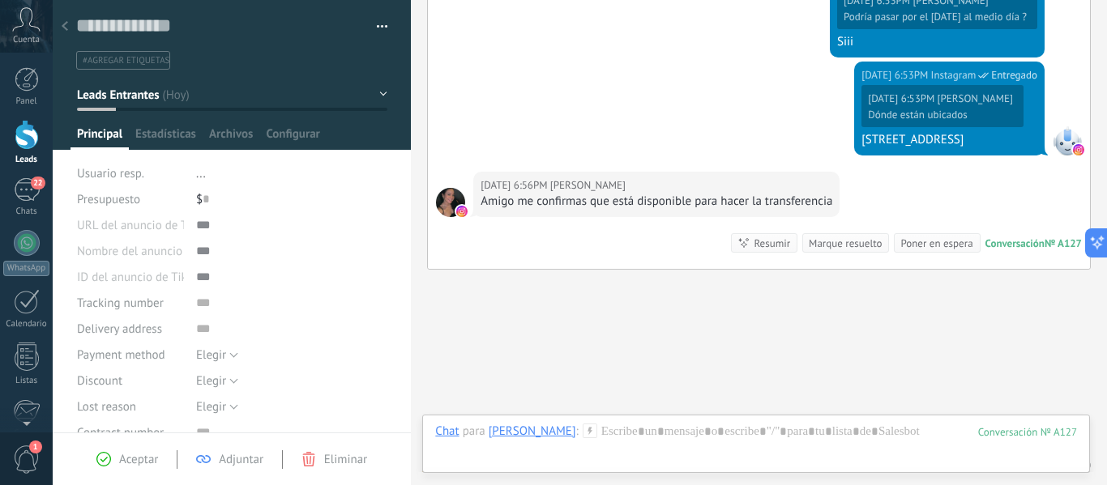
scroll to position [1105, 0]
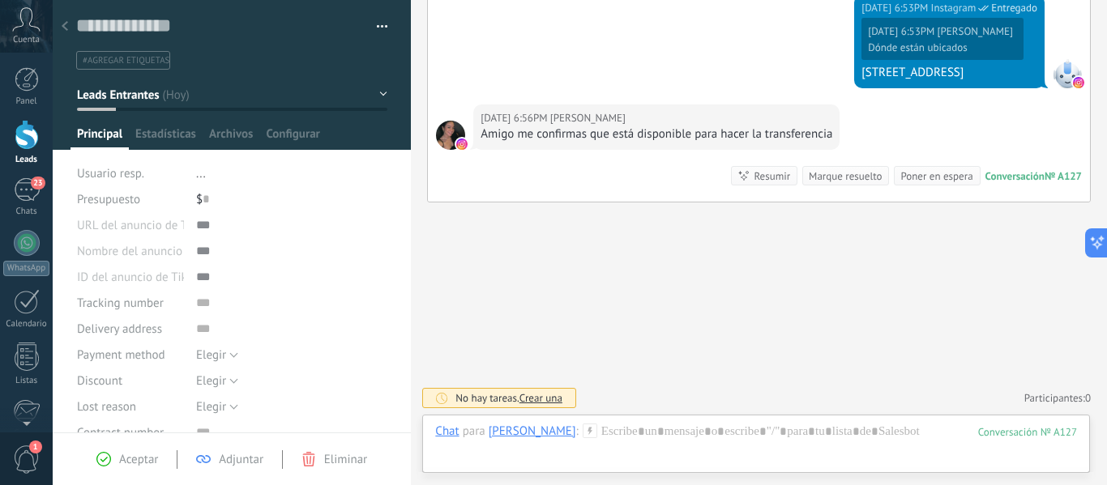
click at [630, 422] on div "Chat Correo Nota Tarea Chat para [PERSON_NAME] : 127 Enviar Cancelar Rastrear c…" at bounding box center [756, 444] width 668 height 58
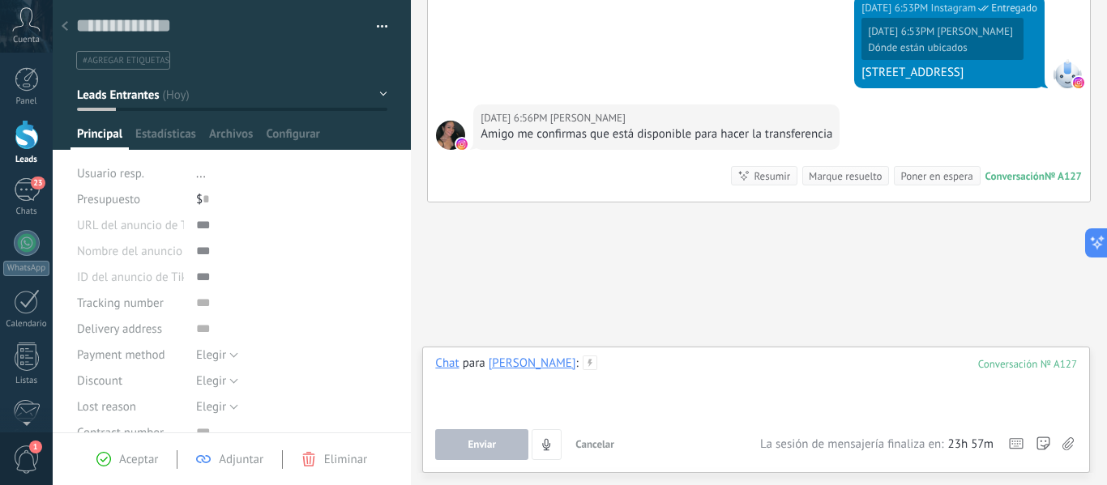
click at [575, 359] on div at bounding box center [756, 387] width 642 height 62
click at [466, 445] on button "Enviar" at bounding box center [481, 444] width 93 height 31
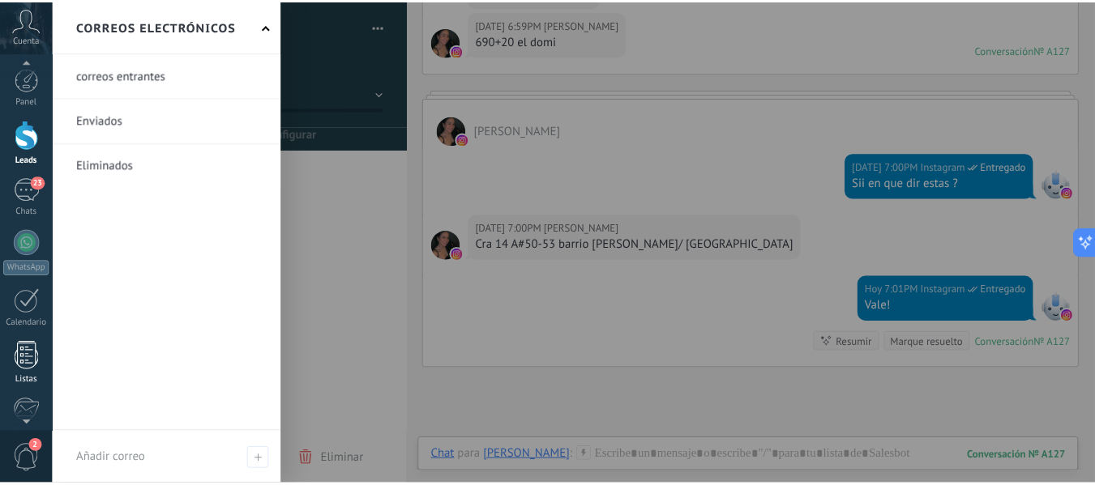
scroll to position [189, 0]
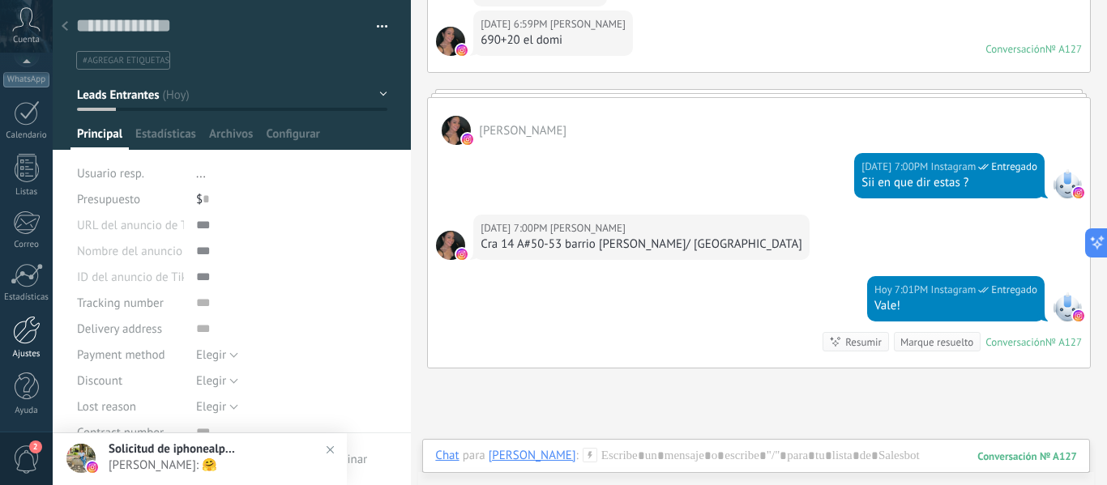
click at [24, 339] on div at bounding box center [27, 330] width 28 height 28
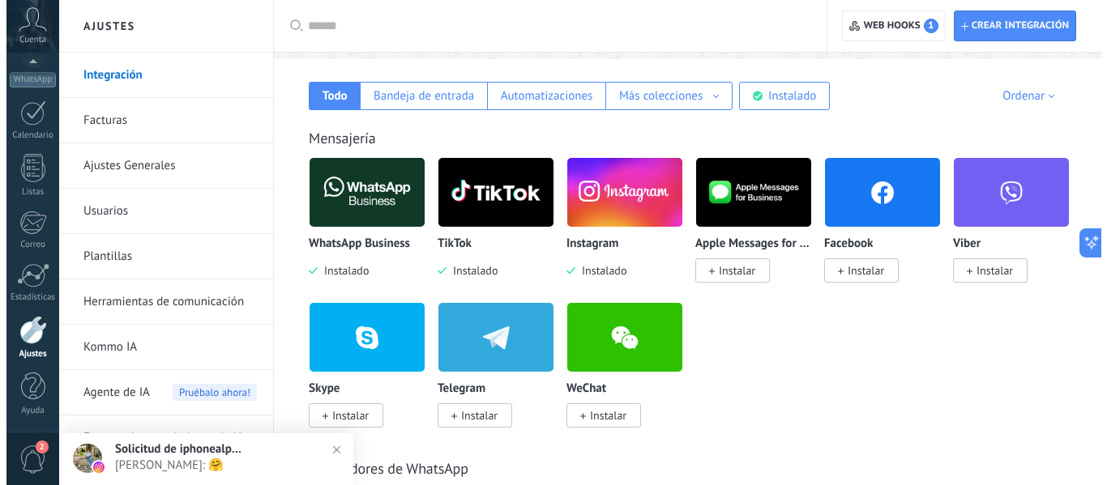
scroll to position [275, 0]
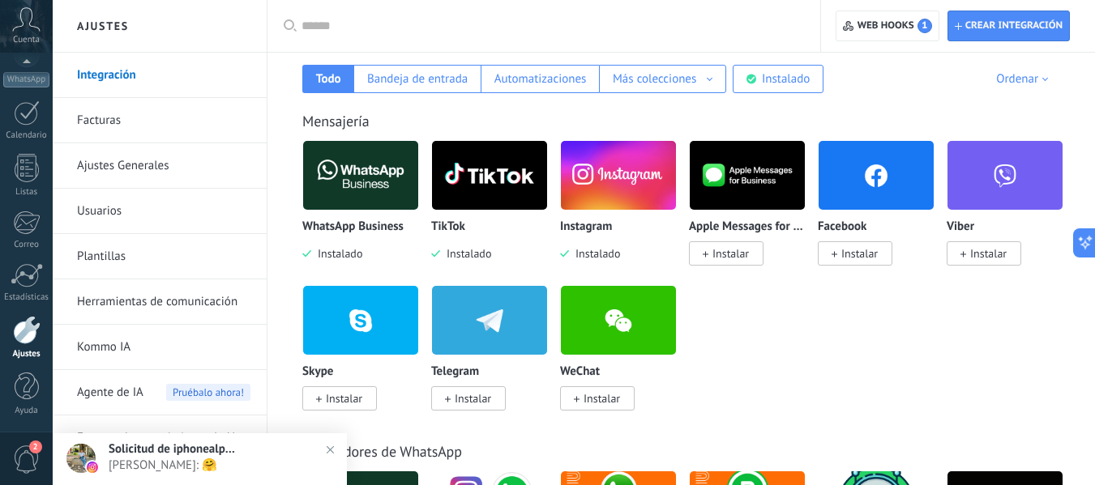
click at [346, 169] on img at bounding box center [360, 175] width 115 height 79
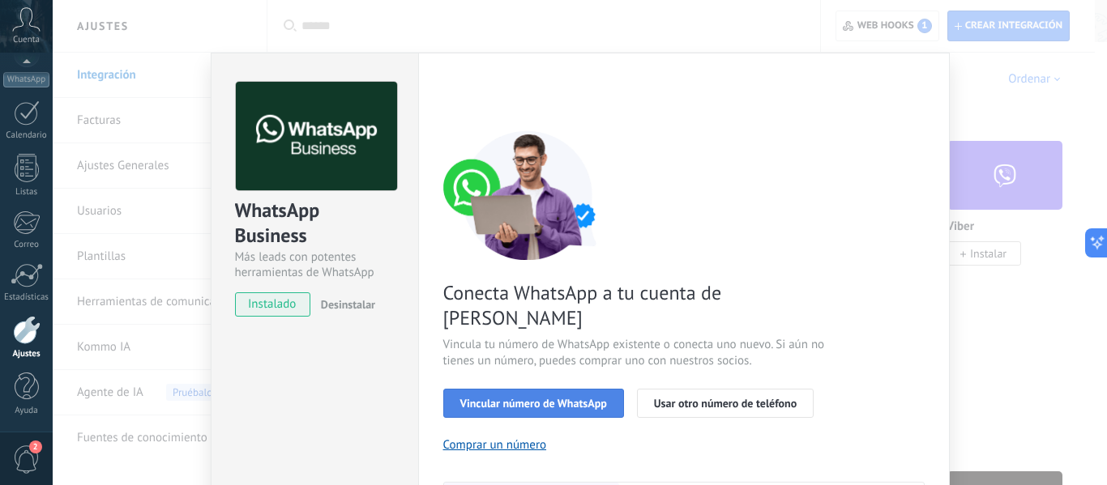
click at [559, 389] on button "Vincular número de WhatsApp" at bounding box center [533, 403] width 181 height 29
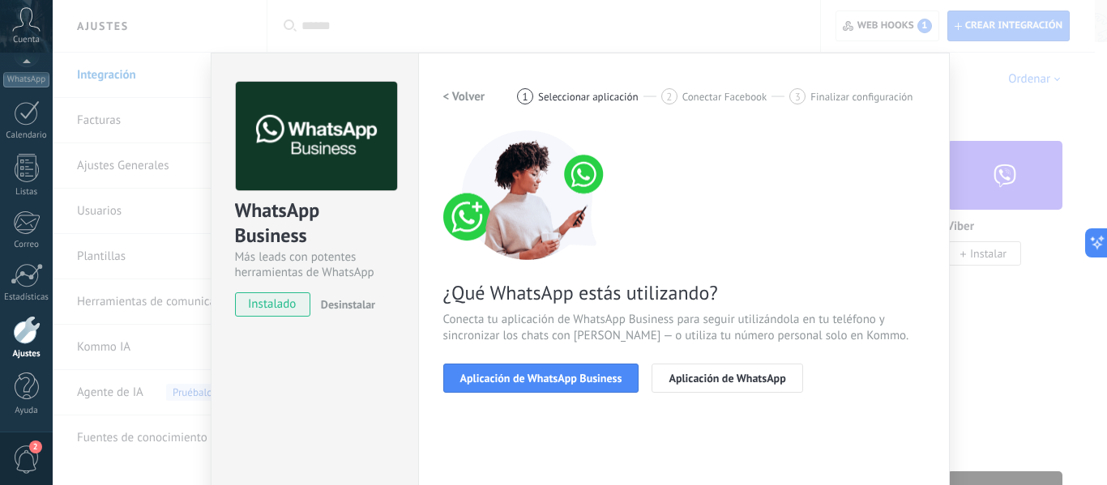
click at [559, 387] on button "Aplicación de WhatsApp Business" at bounding box center [541, 378] width 196 height 29
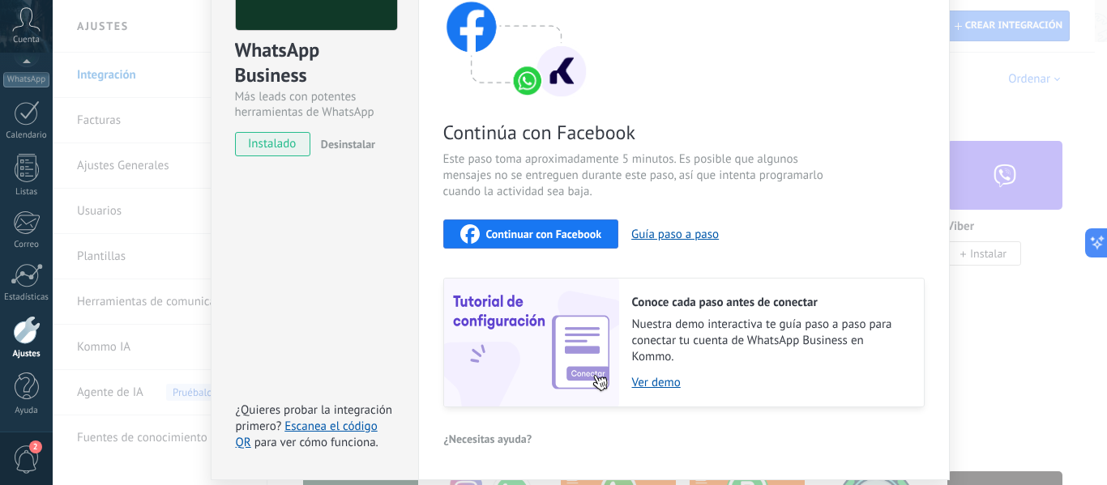
scroll to position [216, 0]
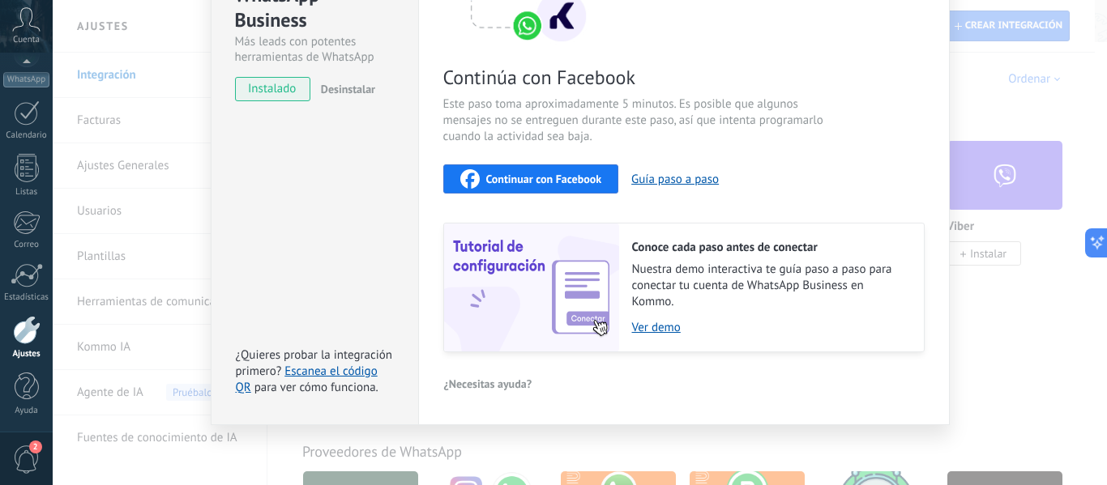
click at [538, 182] on span "Continuar con Facebook" at bounding box center [544, 178] width 116 height 11
click at [274, 166] on div "WhatsApp Business Más leads con potentes herramientas de WhatsApp instalado Des…" at bounding box center [314, 131] width 207 height 588
click at [329, 188] on div "WhatsApp Business Más leads con potentes herramientas de WhatsApp instalado Des…" at bounding box center [314, 131] width 207 height 588
click at [341, 370] on link "Escanea el código QR" at bounding box center [307, 380] width 142 height 32
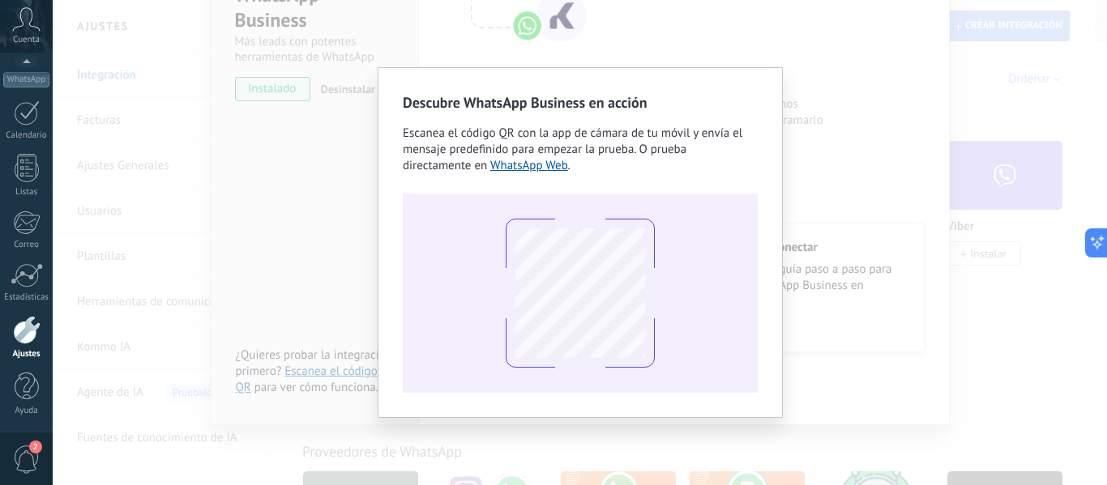
click at [250, 200] on div "Descubre WhatsApp Business en acción Escanea el código QR con la app de cámara …" at bounding box center [580, 242] width 1054 height 485
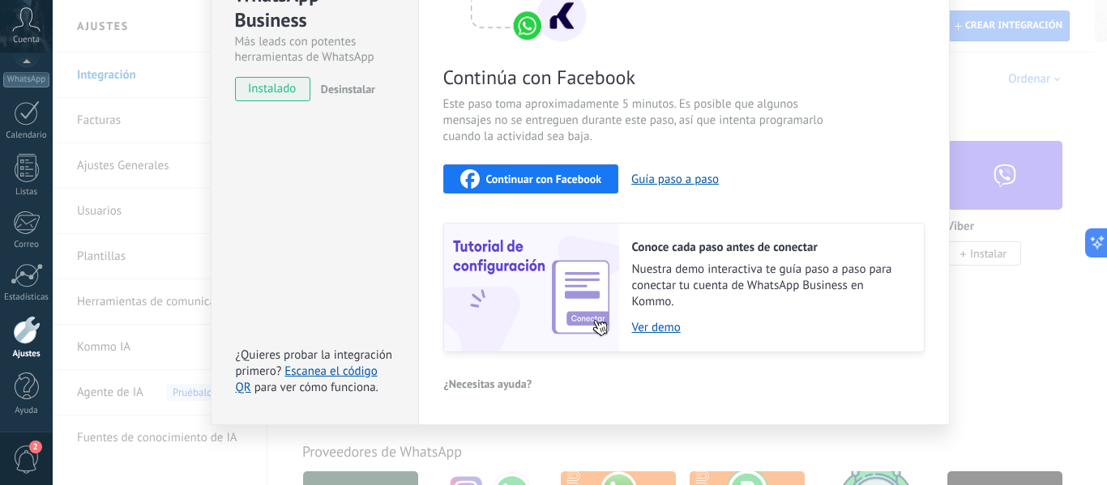
click at [132, 81] on div "WhatsApp Business Más leads con potentes herramientas de WhatsApp instalado Des…" at bounding box center [580, 242] width 1054 height 485
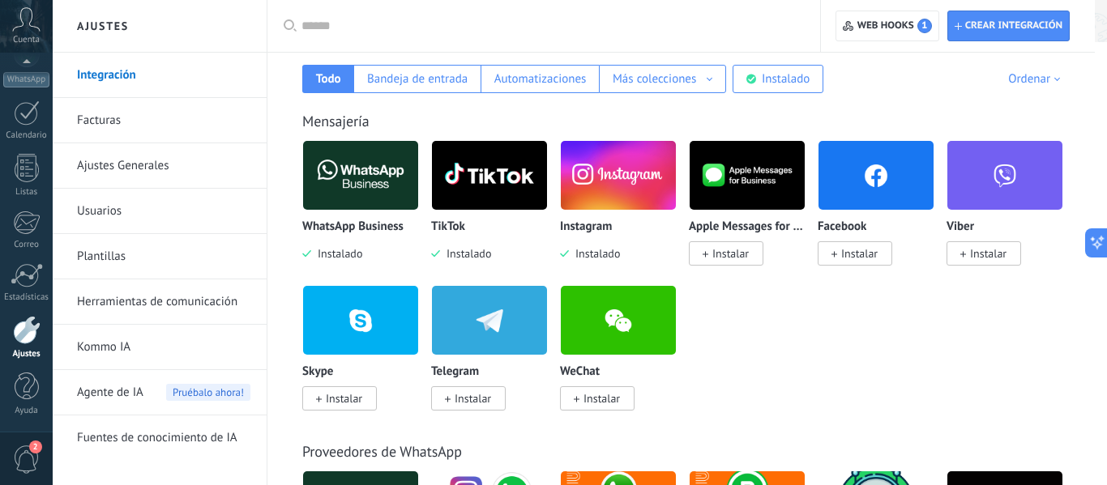
scroll to position [0, 0]
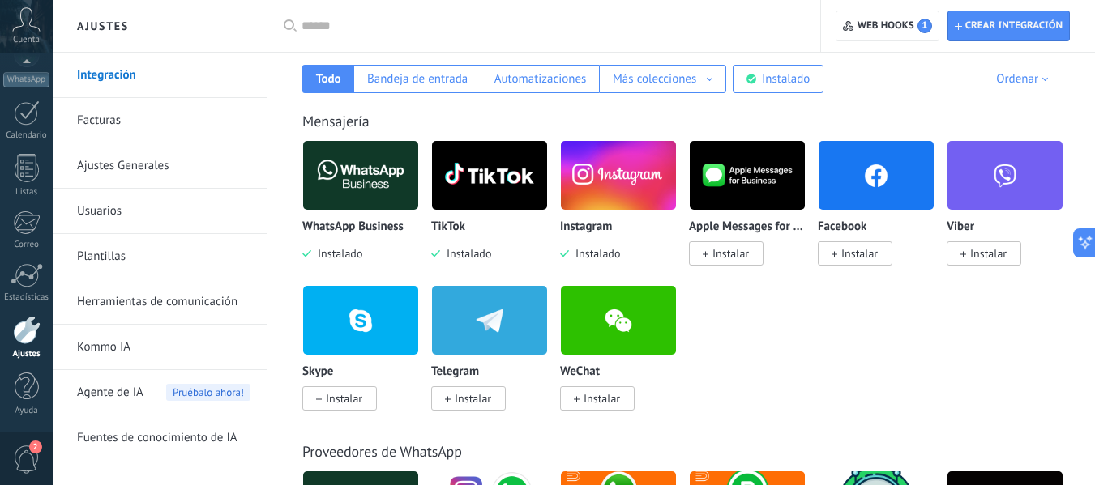
click at [856, 252] on span "Instalar" at bounding box center [859, 253] width 36 height 15
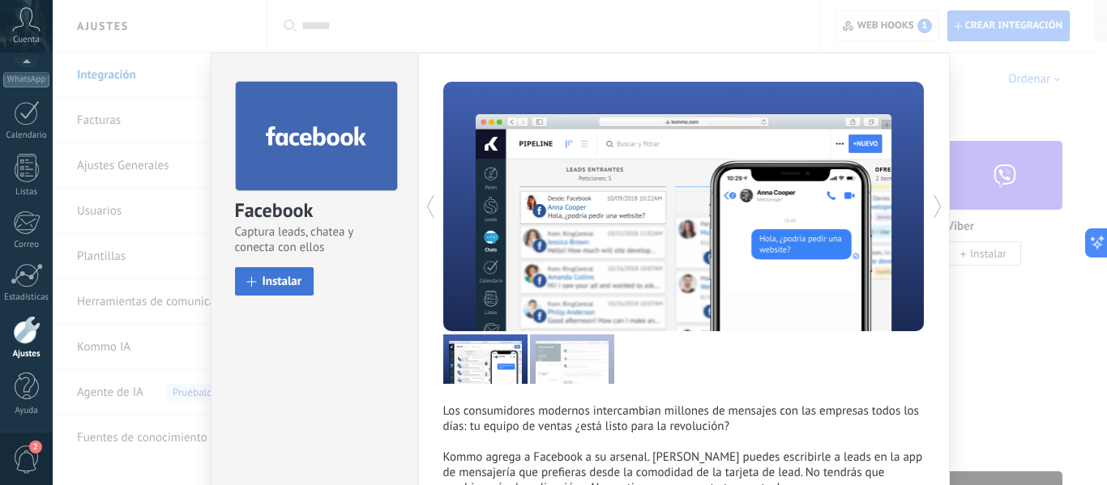
click at [272, 279] on span "Instalar" at bounding box center [283, 282] width 40 height 12
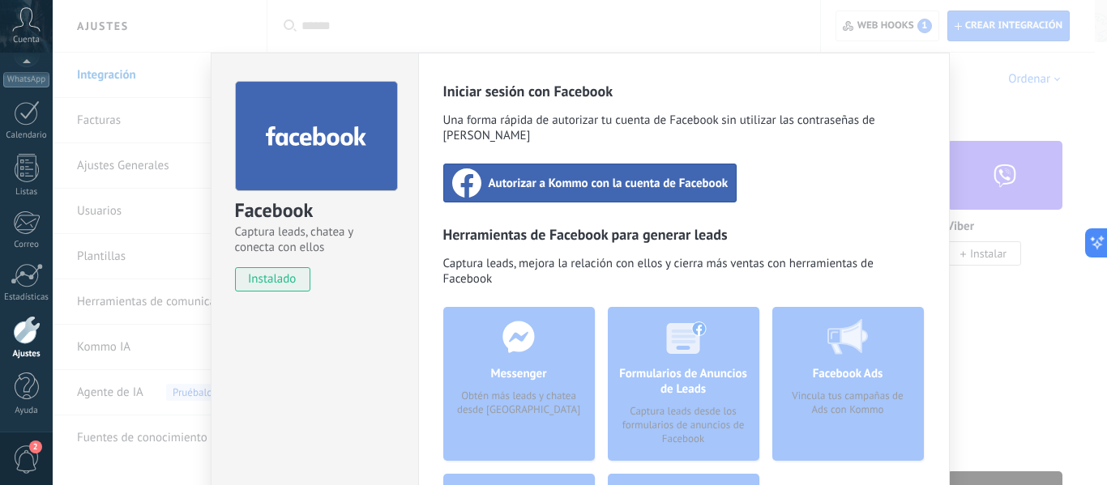
click at [591, 175] on span "Autorizar a Kommo con la cuenta de Facebook" at bounding box center [609, 183] width 240 height 16
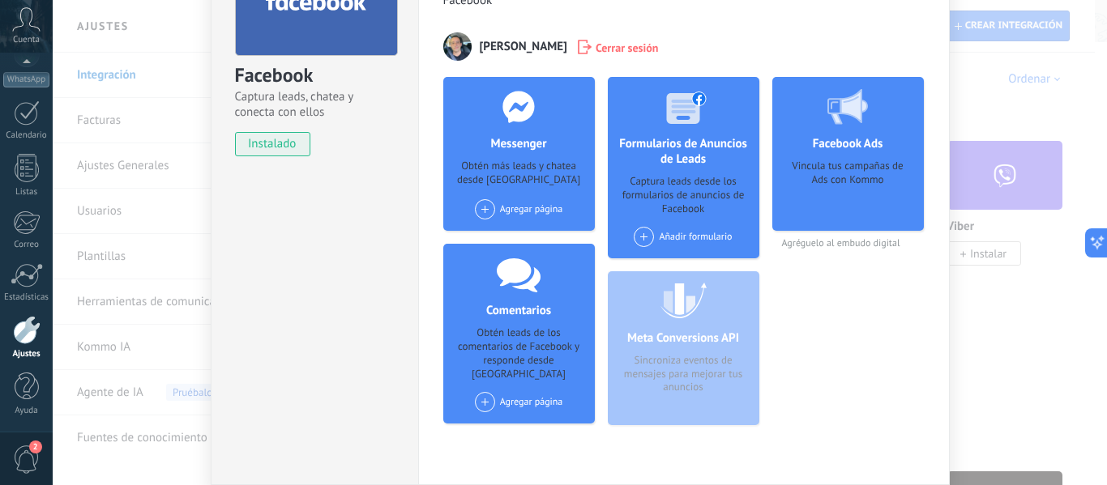
scroll to position [136, 0]
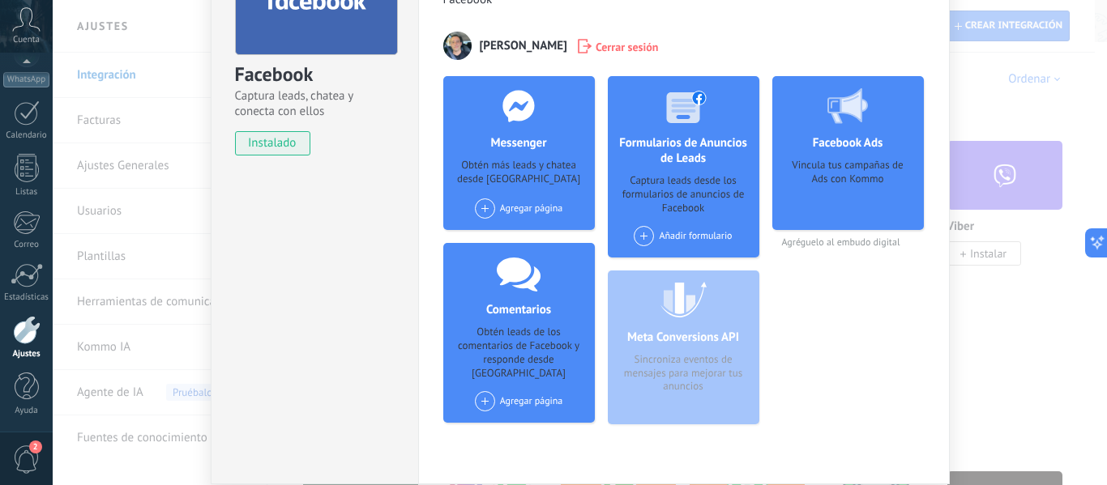
click at [476, 214] on span at bounding box center [485, 209] width 20 height 20
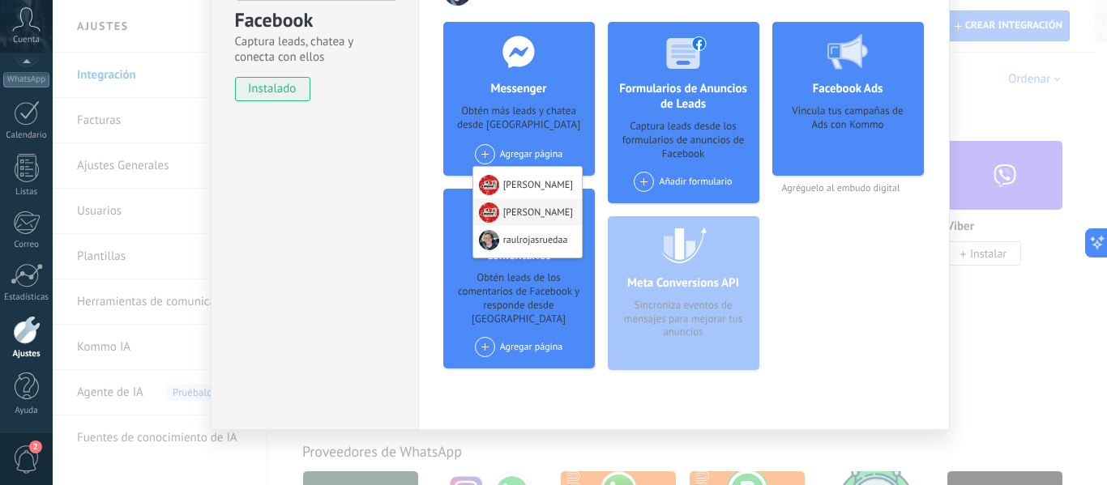
scroll to position [190, 0]
click at [355, 183] on div "Facebook Captura leads, chatea y conecta con ellos instalado Desinstalar" at bounding box center [314, 146] width 207 height 568
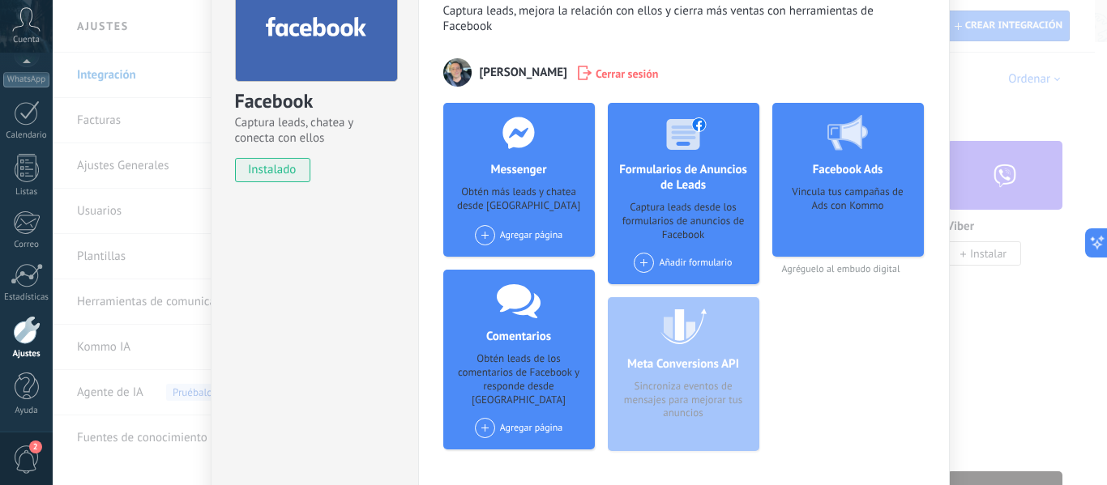
scroll to position [111, 0]
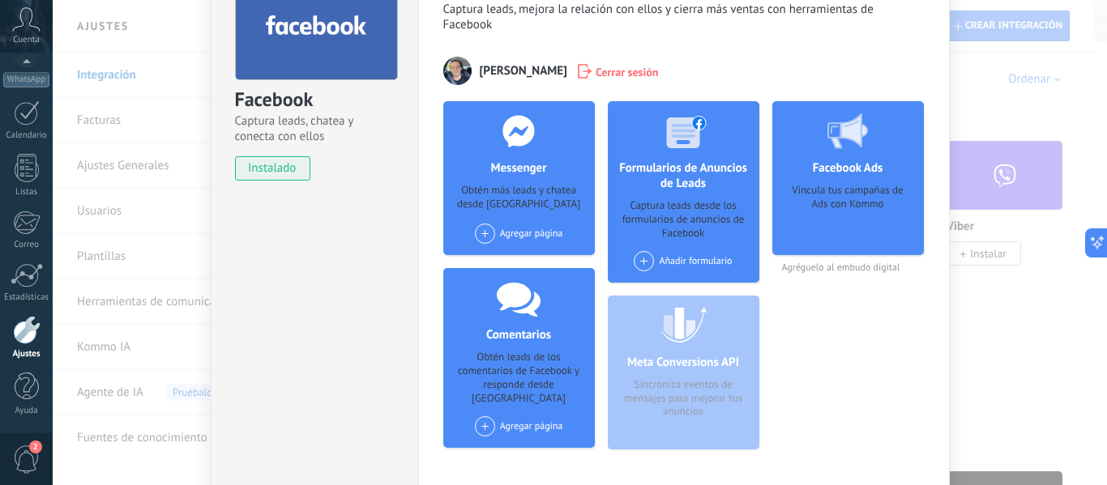
click at [475, 240] on div "Agregar página [PERSON_NAME] [PERSON_NAME]" at bounding box center [519, 234] width 88 height 20
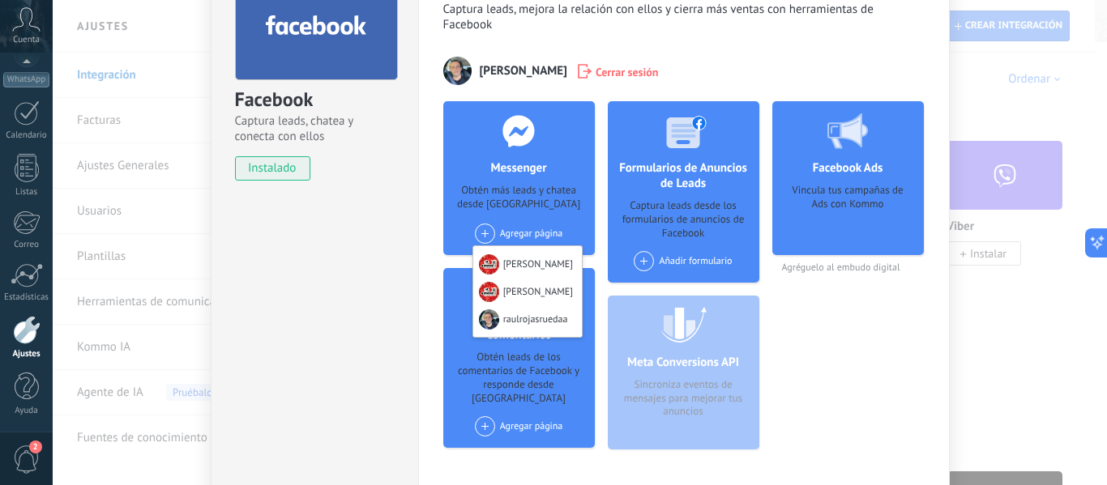
click at [391, 203] on div "Facebook Captura leads, chatea y conecta con ellos instalado Desinstalar" at bounding box center [314, 226] width 207 height 568
